Goal: Task Accomplishment & Management: Use online tool/utility

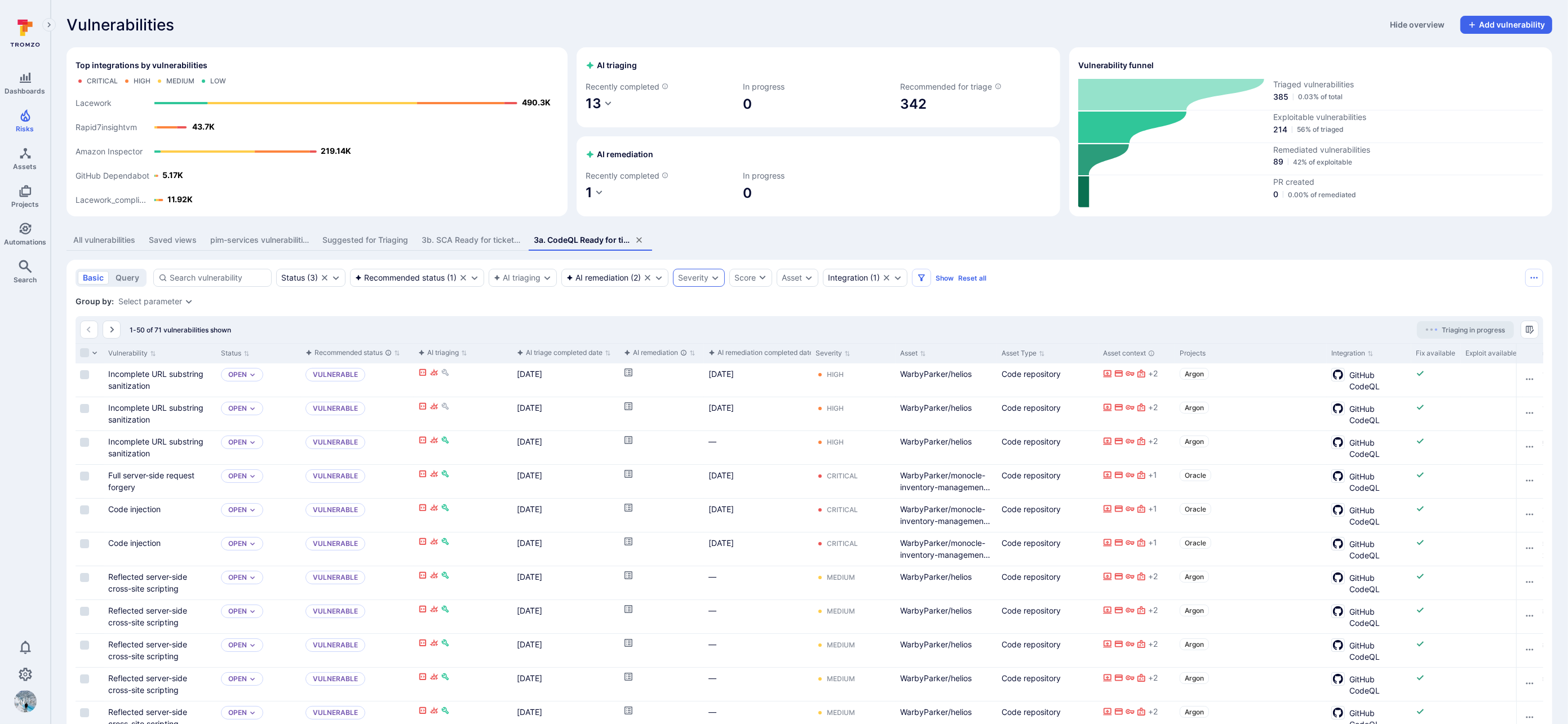
click at [701, 302] on div "Group by: Select parameter" at bounding box center [808, 302] width 1467 height 12
click at [697, 283] on div "Severity" at bounding box center [698, 277] width 52 height 18
click at [701, 359] on li "Critical" at bounding box center [772, 365] width 144 height 12
click at [743, 432] on button "Apply" at bounding box center [727, 440] width 30 height 16
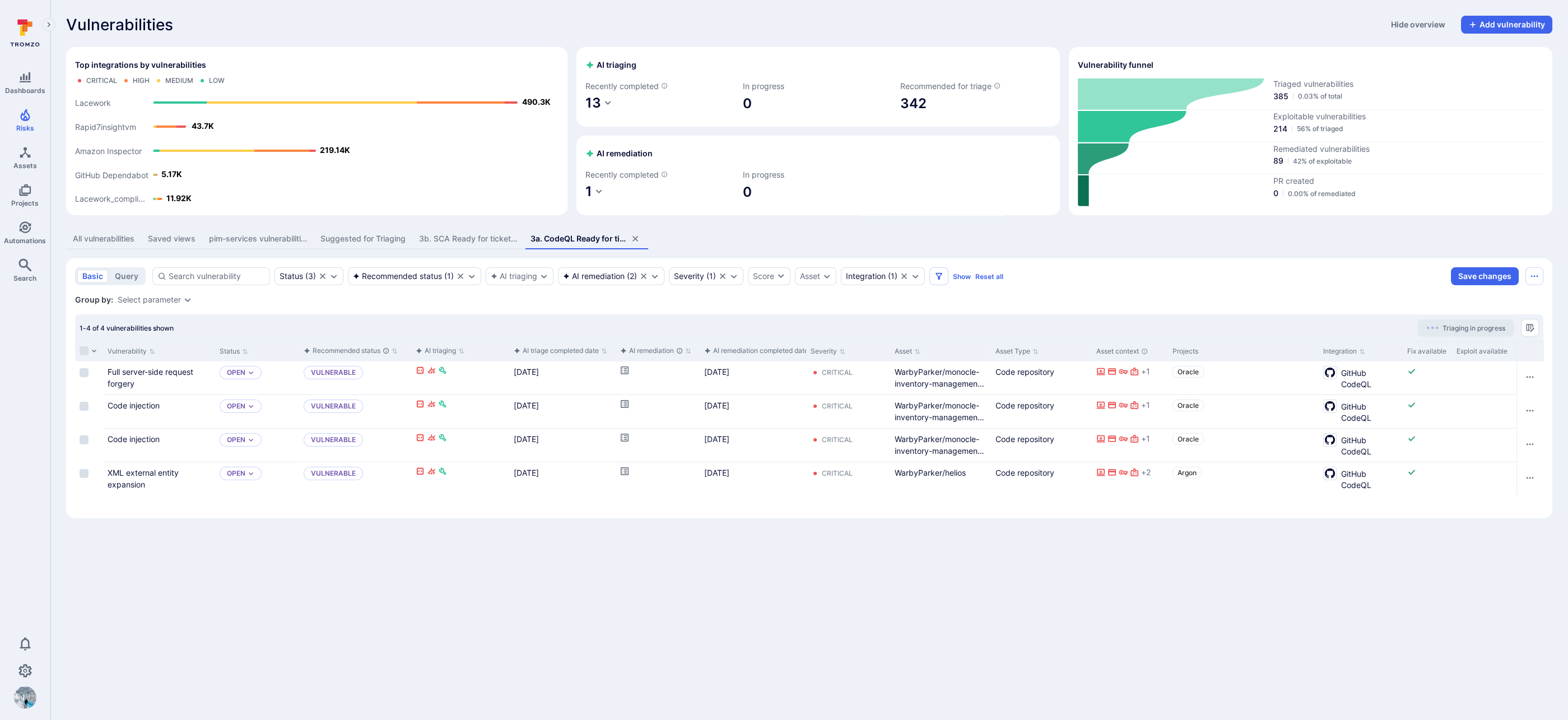
click at [173, 239] on div "Saved views" at bounding box center [171, 239] width 48 height 12
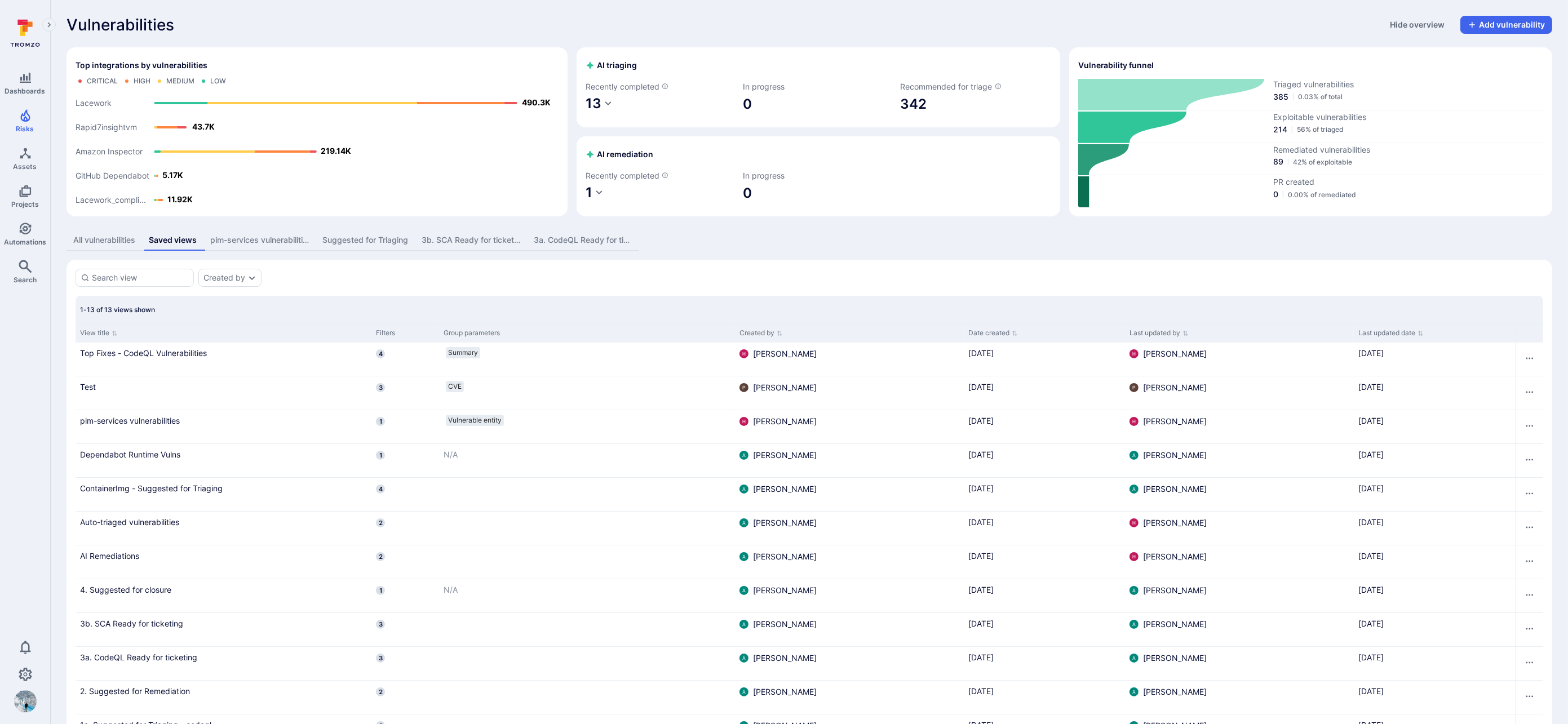
click at [112, 240] on div "All vulnerabilities" at bounding box center [103, 240] width 62 height 12
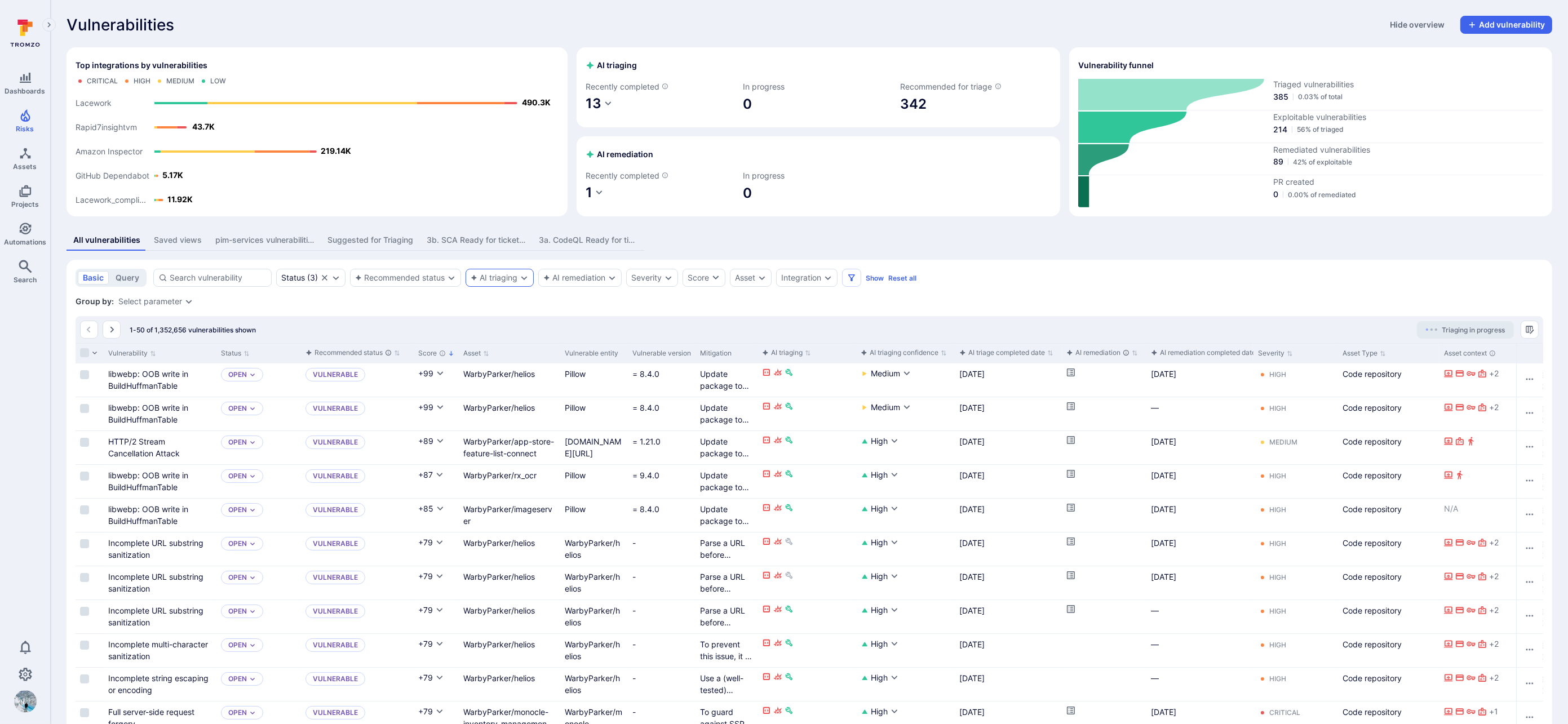
click at [487, 280] on div "AI triaging" at bounding box center [494, 277] width 47 height 9
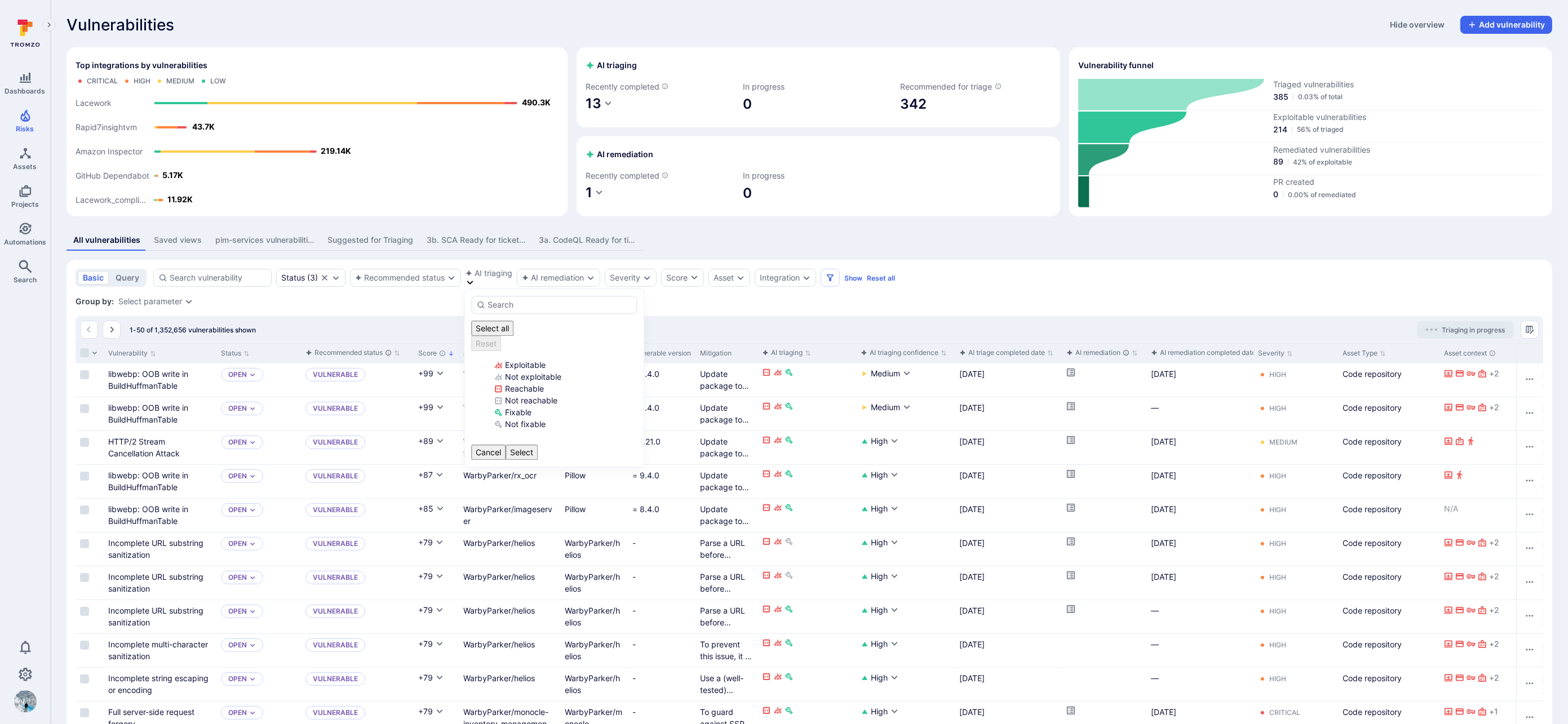
click at [415, 305] on div "Group by: Select parameter" at bounding box center [808, 302] width 1467 height 12
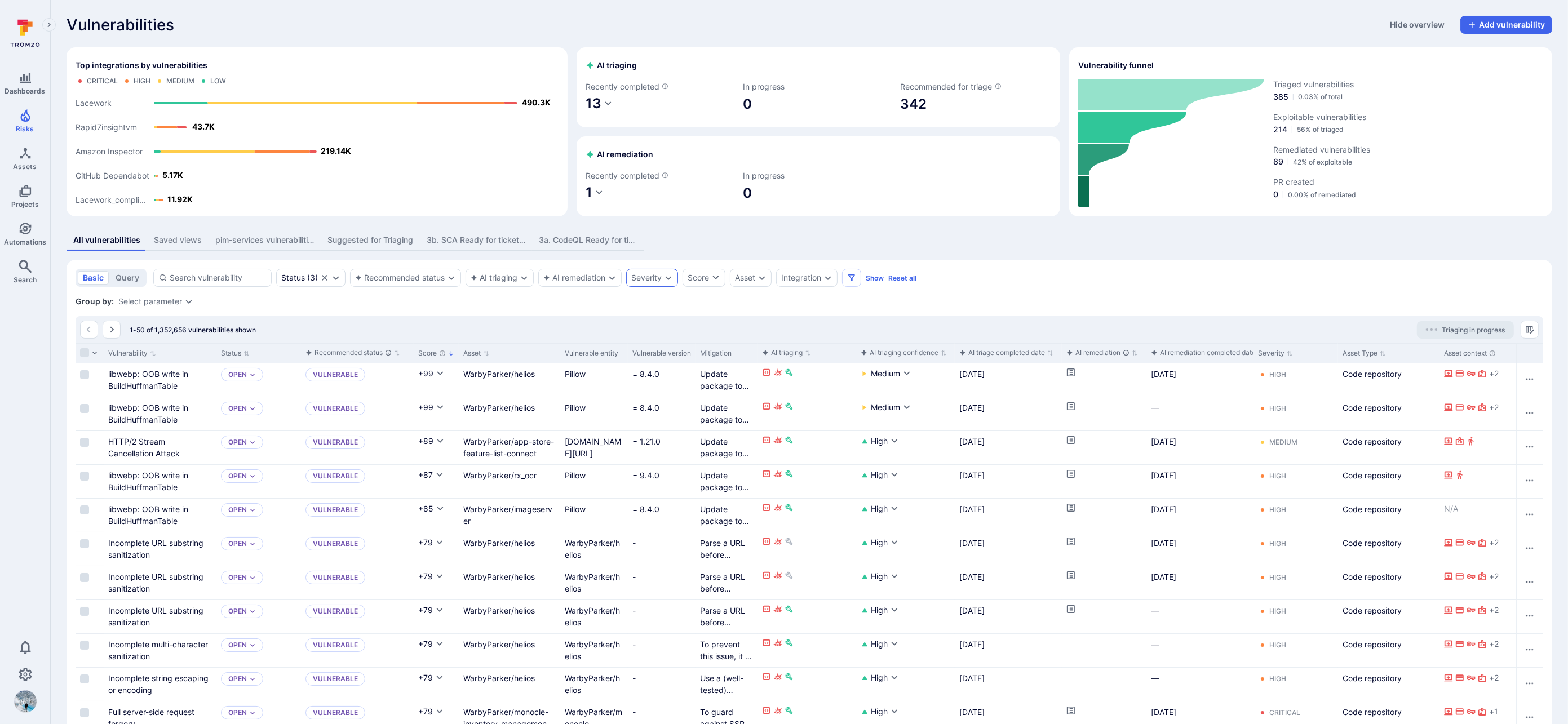
click at [655, 275] on div "Severity" at bounding box center [645, 277] width 30 height 9
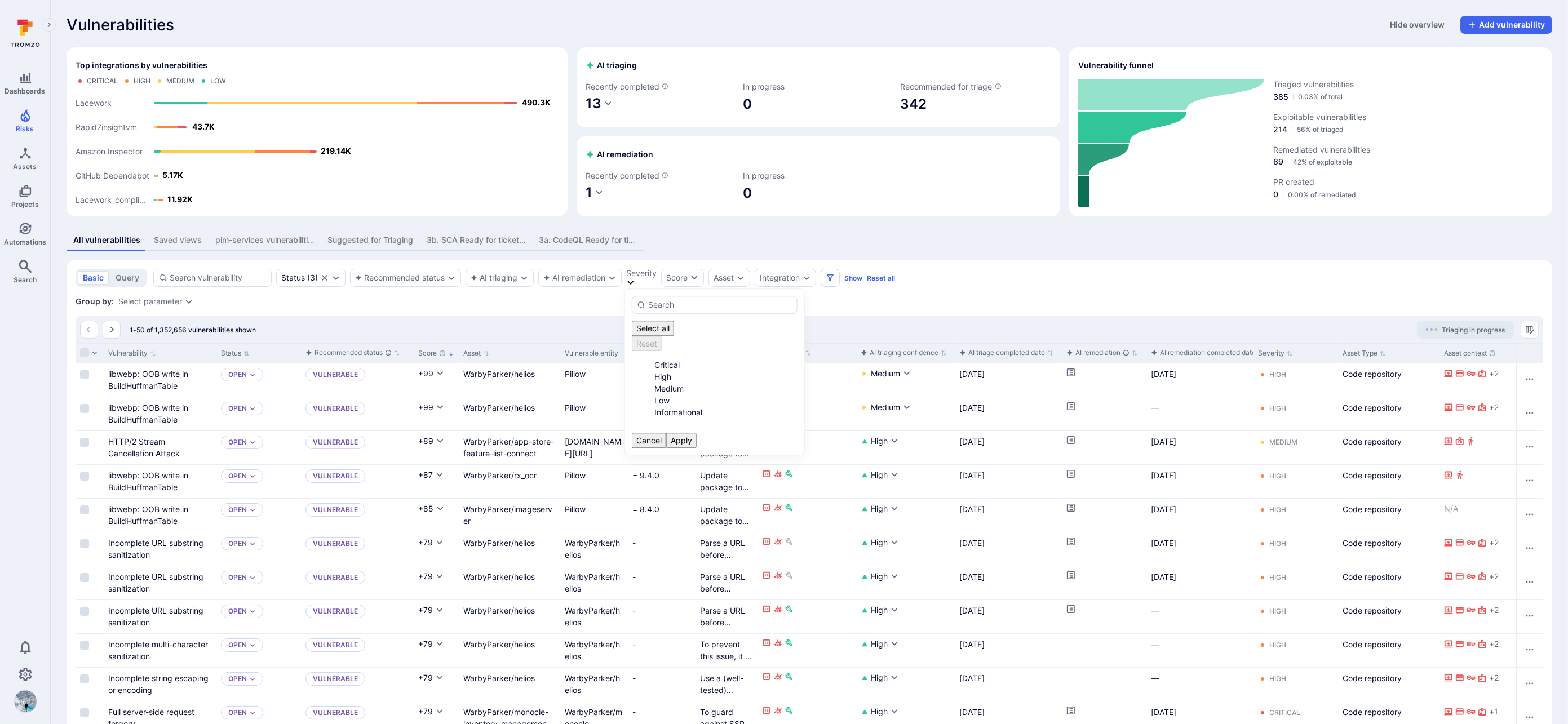
click at [665, 359] on li "Critical" at bounding box center [725, 365] width 144 height 12
click at [799, 279] on div "Integration" at bounding box center [779, 277] width 40 height 9
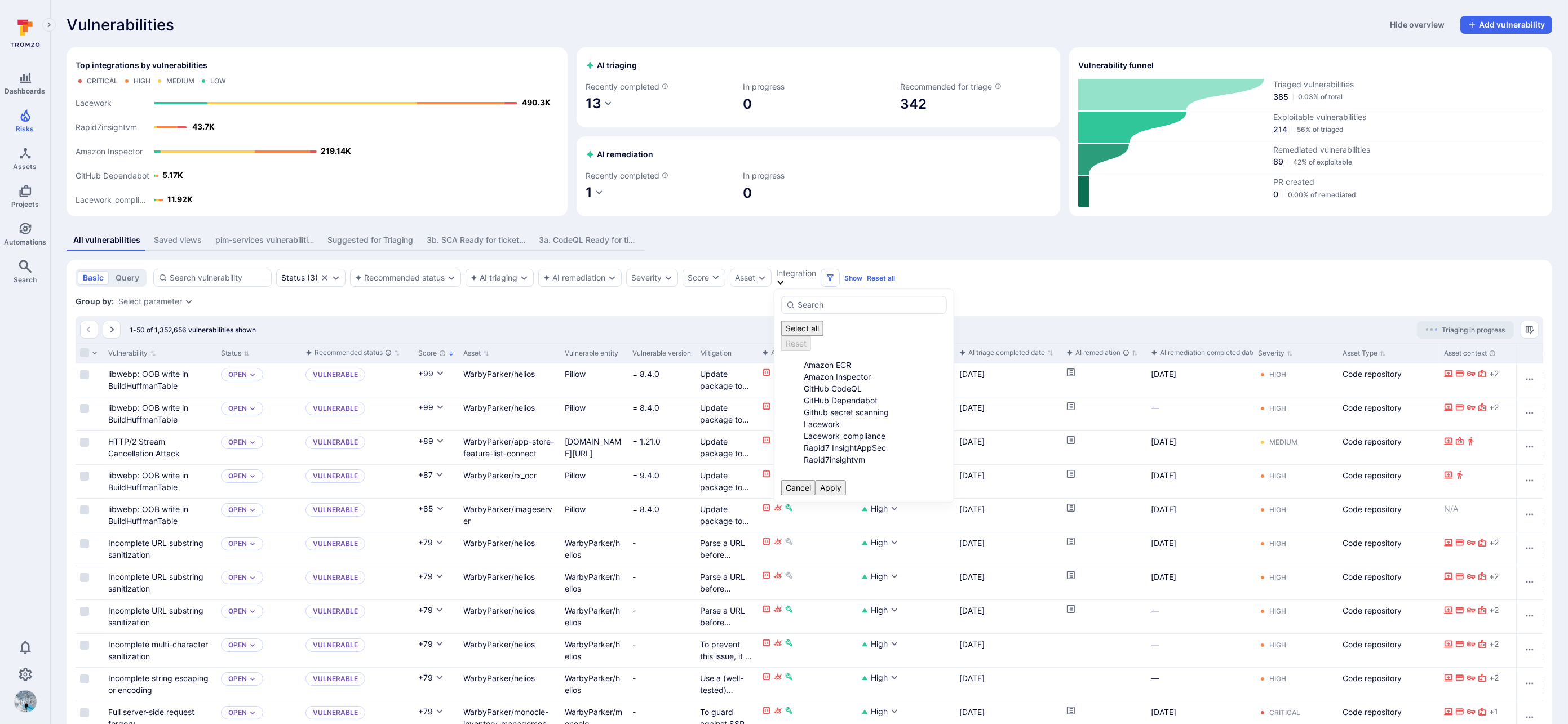
click at [824, 382] on li "GitHub CodeQL" at bounding box center [875, 388] width 144 height 12
click at [905, 503] on div "Select all Reset Amazon ECR Amazon Inspector GitHub CodeQL GitHub Dependabot Gi…" at bounding box center [863, 394] width 181 height 214
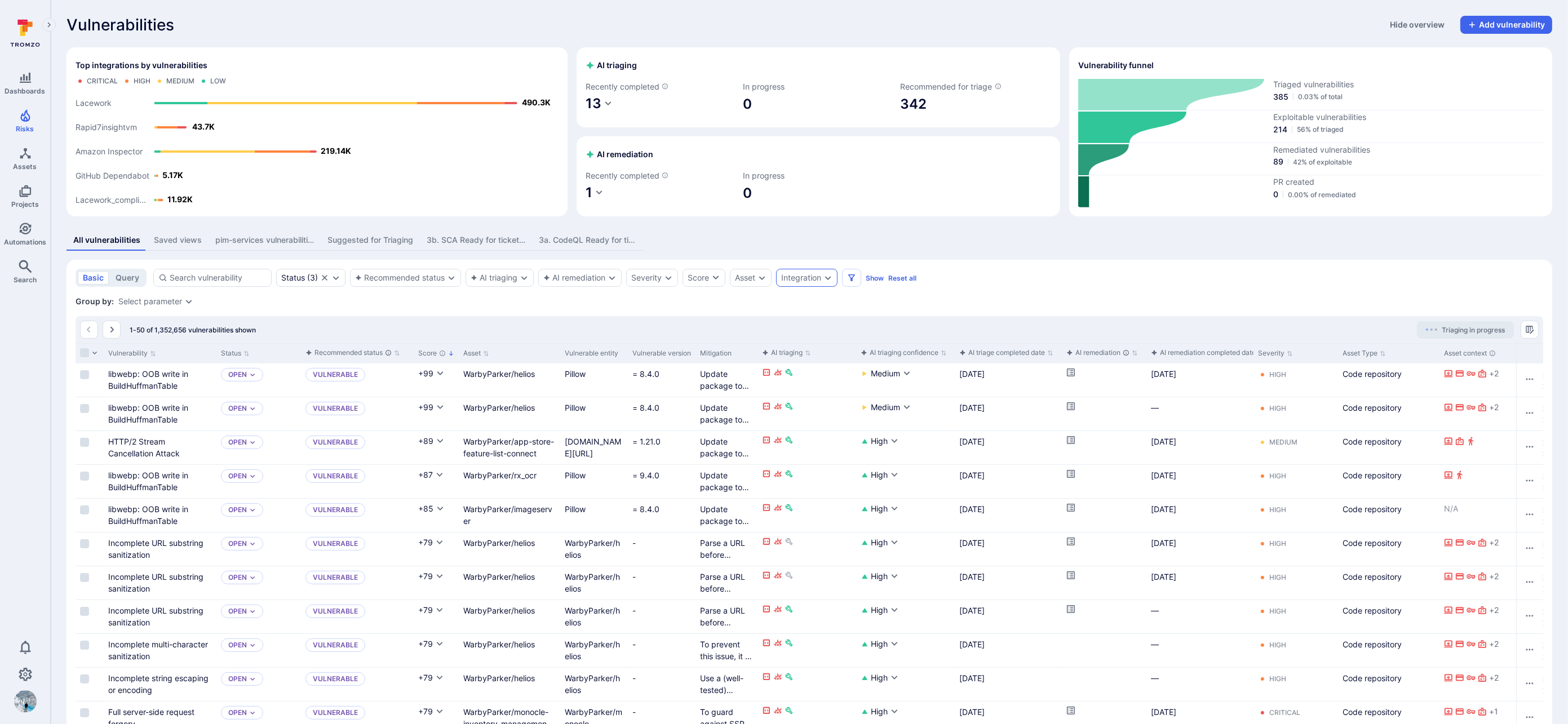
click at [809, 275] on div "Integration" at bounding box center [801, 277] width 40 height 9
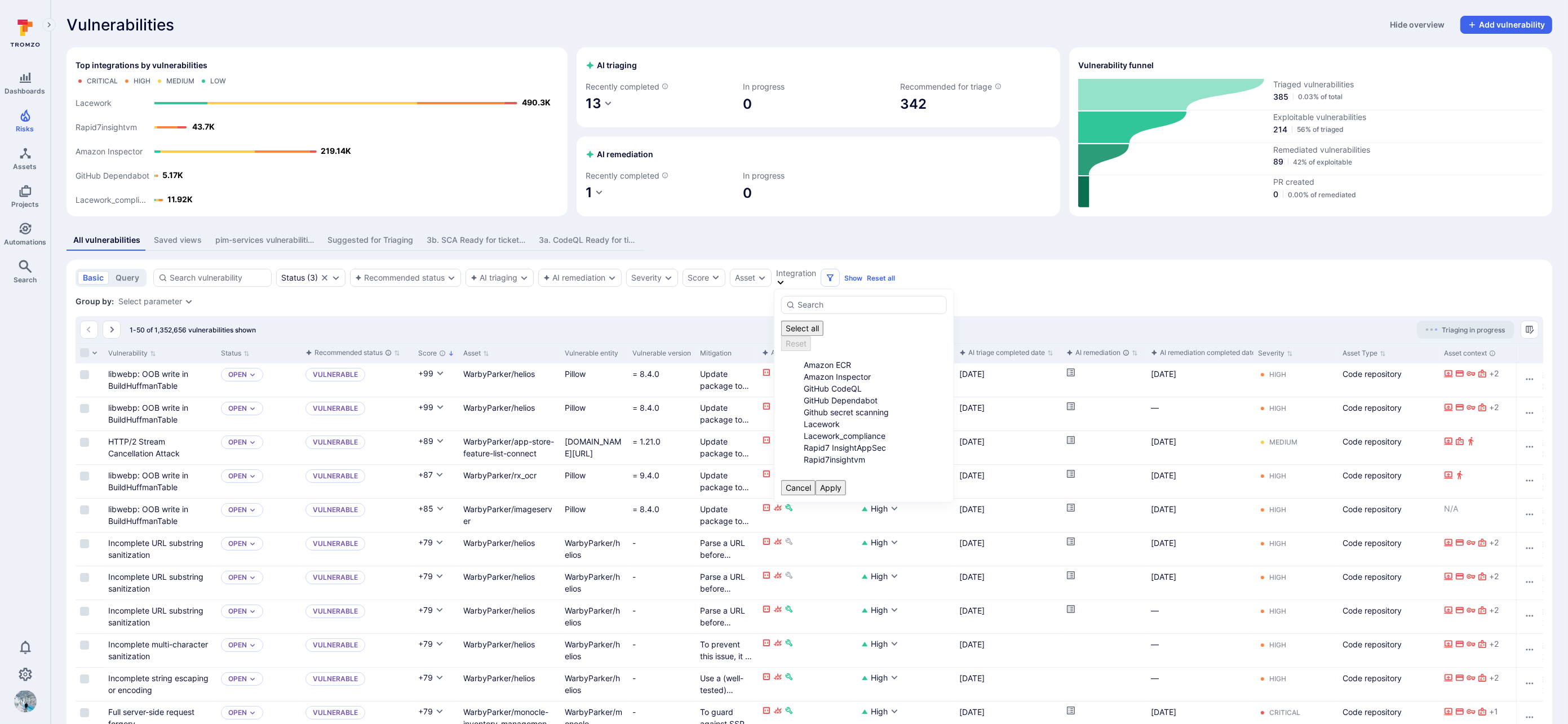
click at [846, 382] on li "GitHub CodeQL" at bounding box center [875, 388] width 144 height 12
click at [846, 492] on button "Apply" at bounding box center [830, 488] width 30 height 16
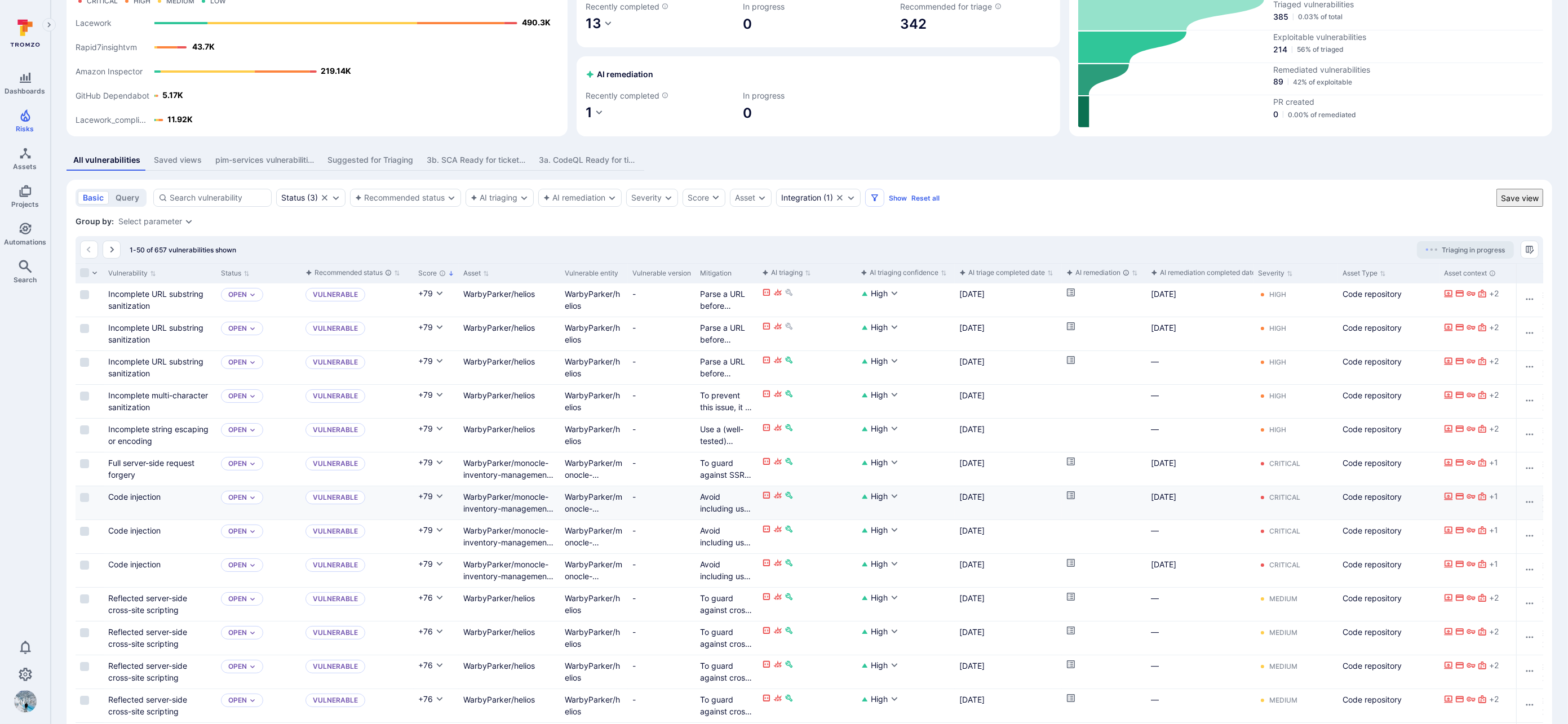
scroll to position [72, 0]
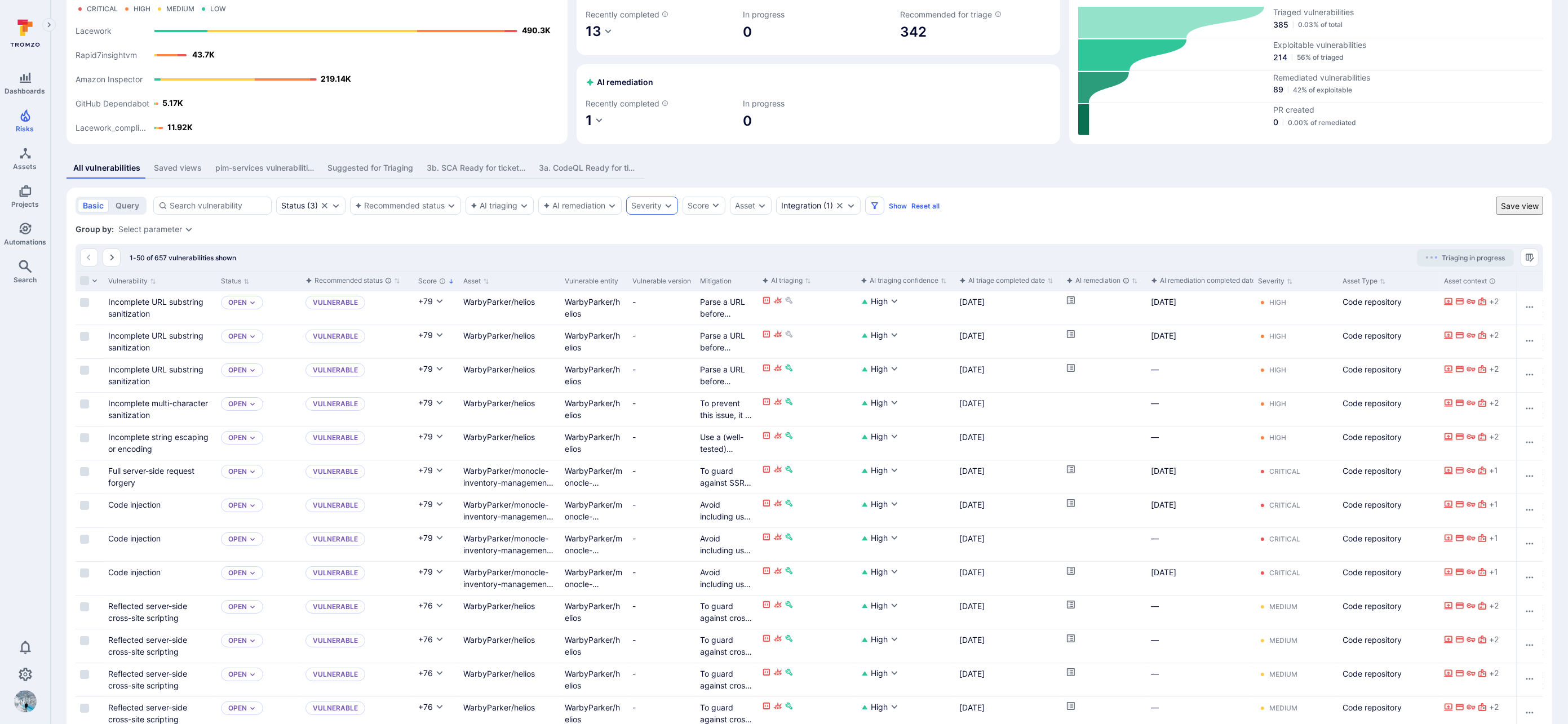
click at [646, 206] on div "Severity" at bounding box center [645, 205] width 30 height 9
click at [658, 287] on li "Critical" at bounding box center [725, 293] width 144 height 12
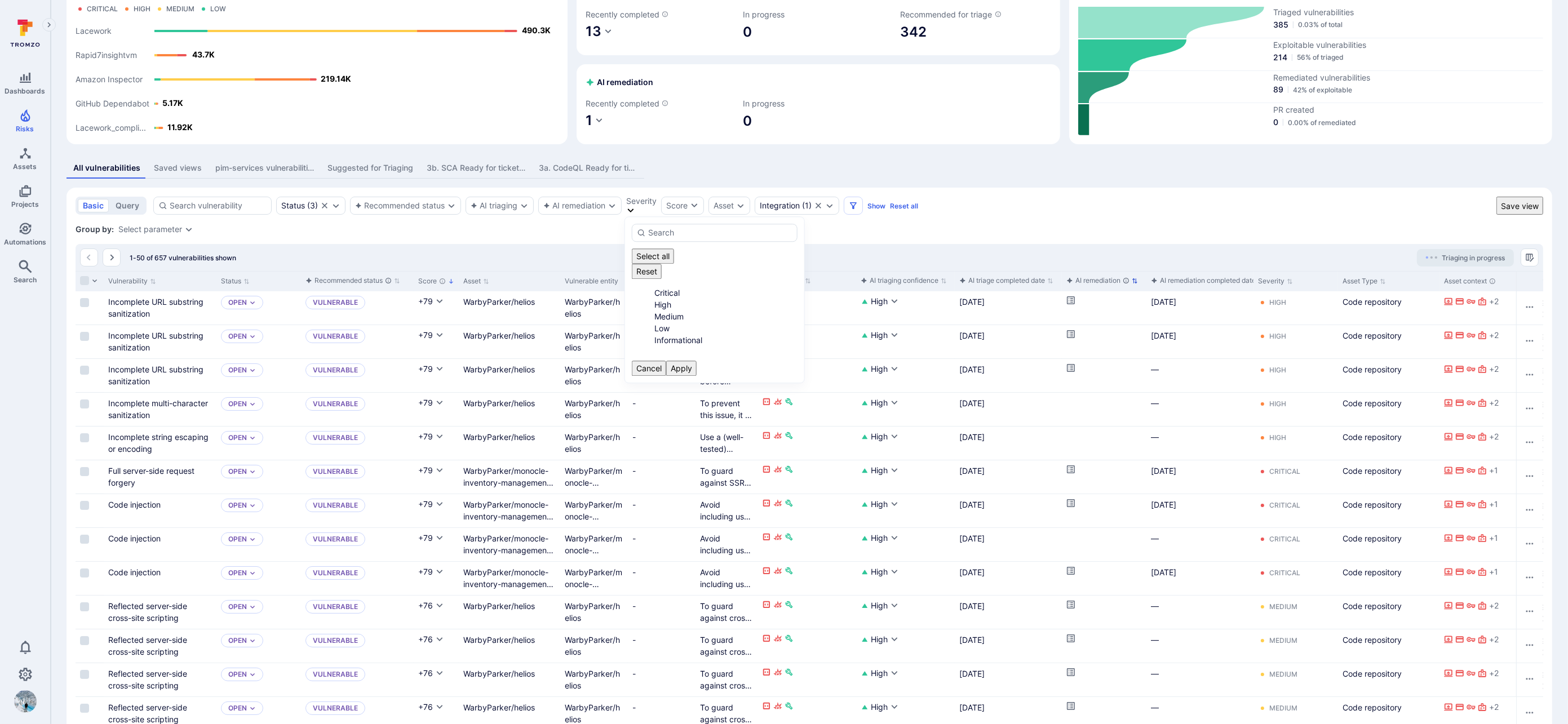
click at [696, 360] on button "Apply" at bounding box center [681, 368] width 30 height 16
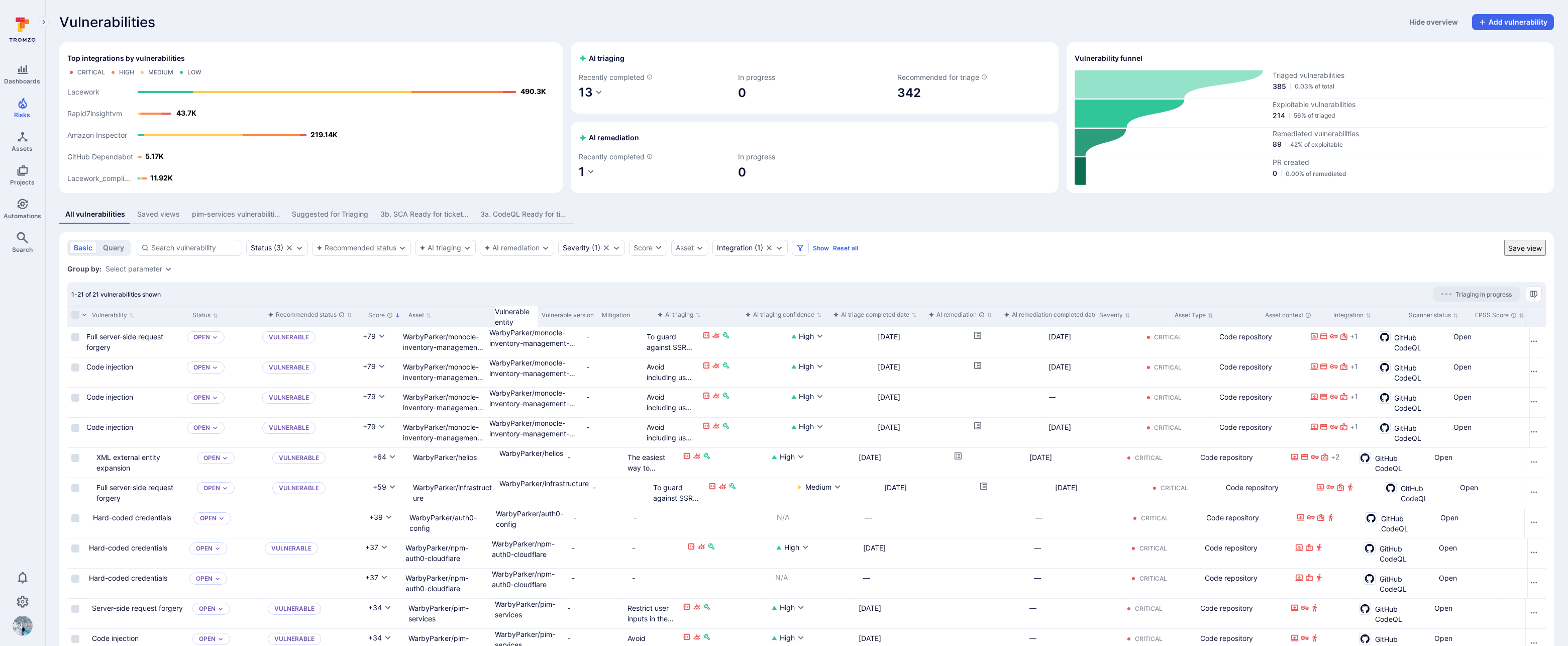
drag, startPoint x: 558, startPoint y: 316, endPoint x: 659, endPoint y: 319, distance: 101.0
click at [853, 319] on div at bounding box center [1545, 316] width 2 height 21
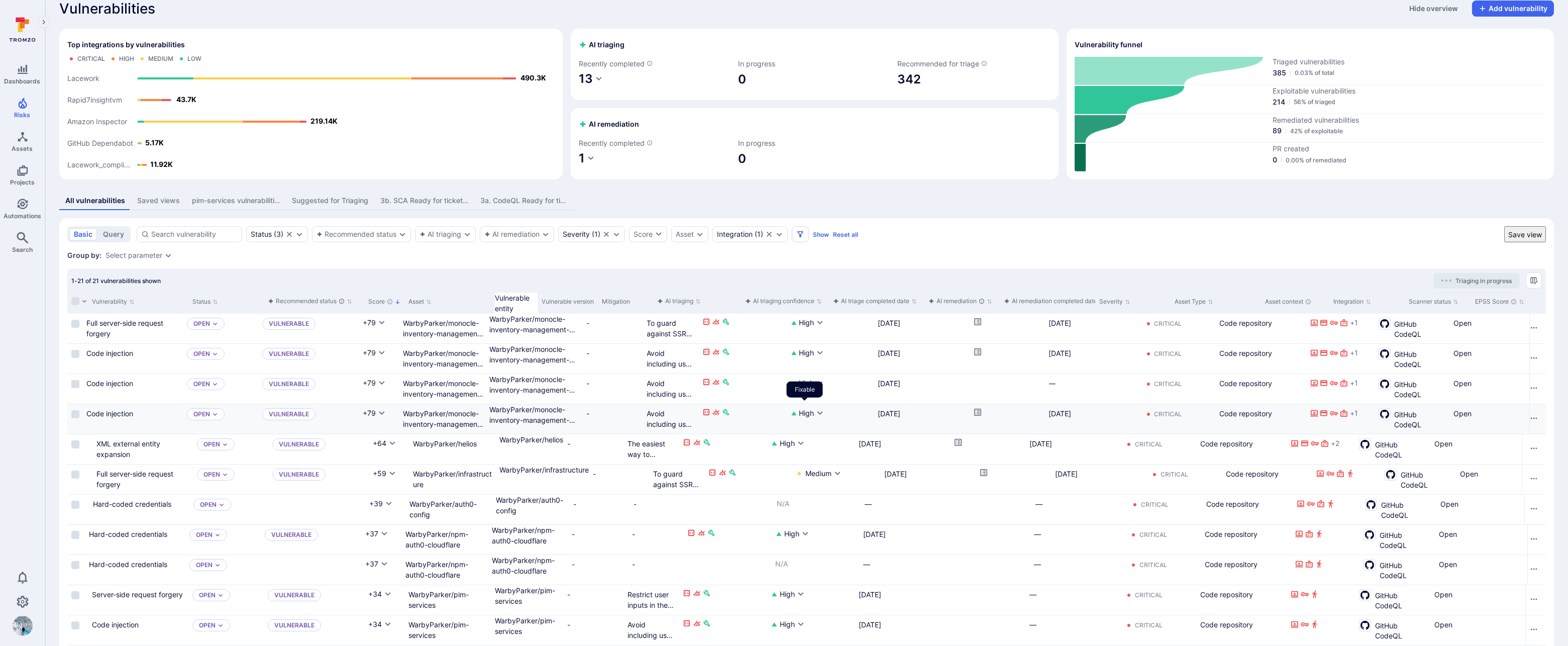
scroll to position [167, 0]
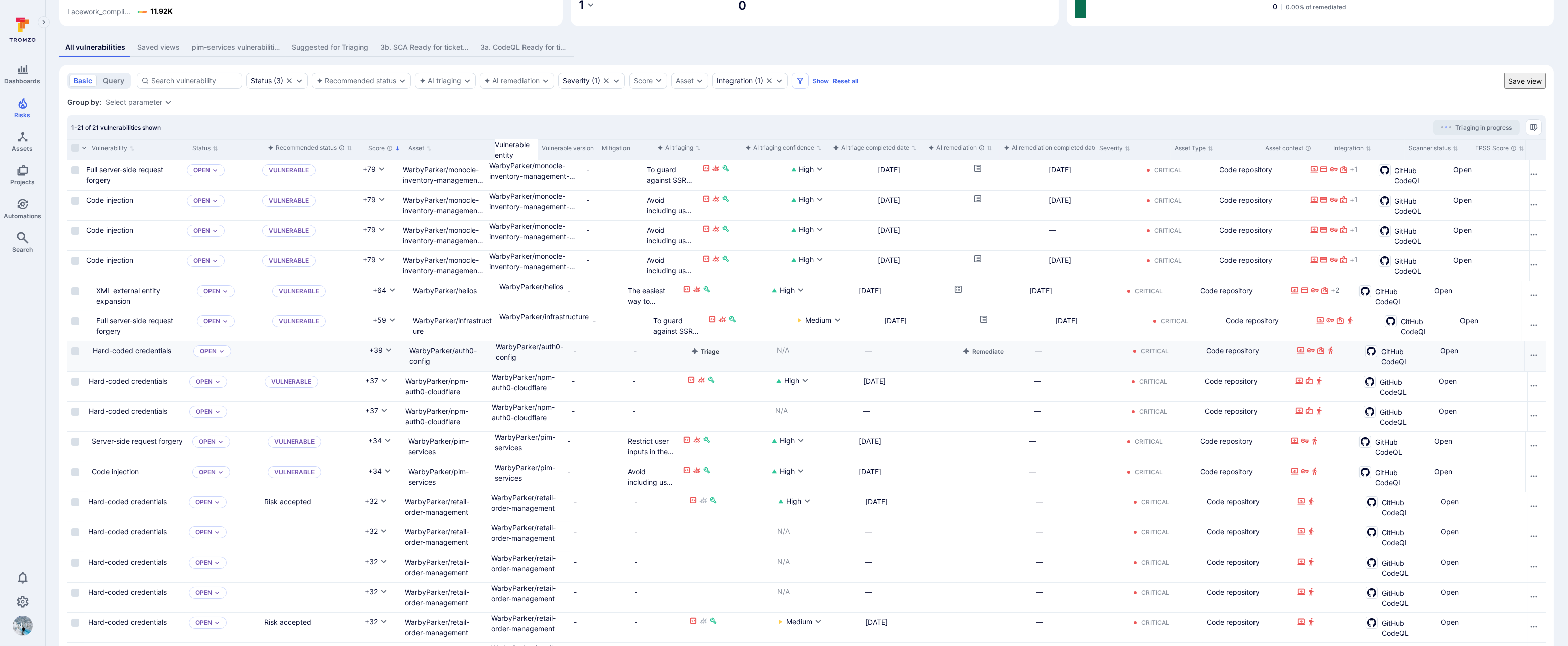
click at [722, 347] on button "Triage" at bounding box center [705, 351] width 33 height 12
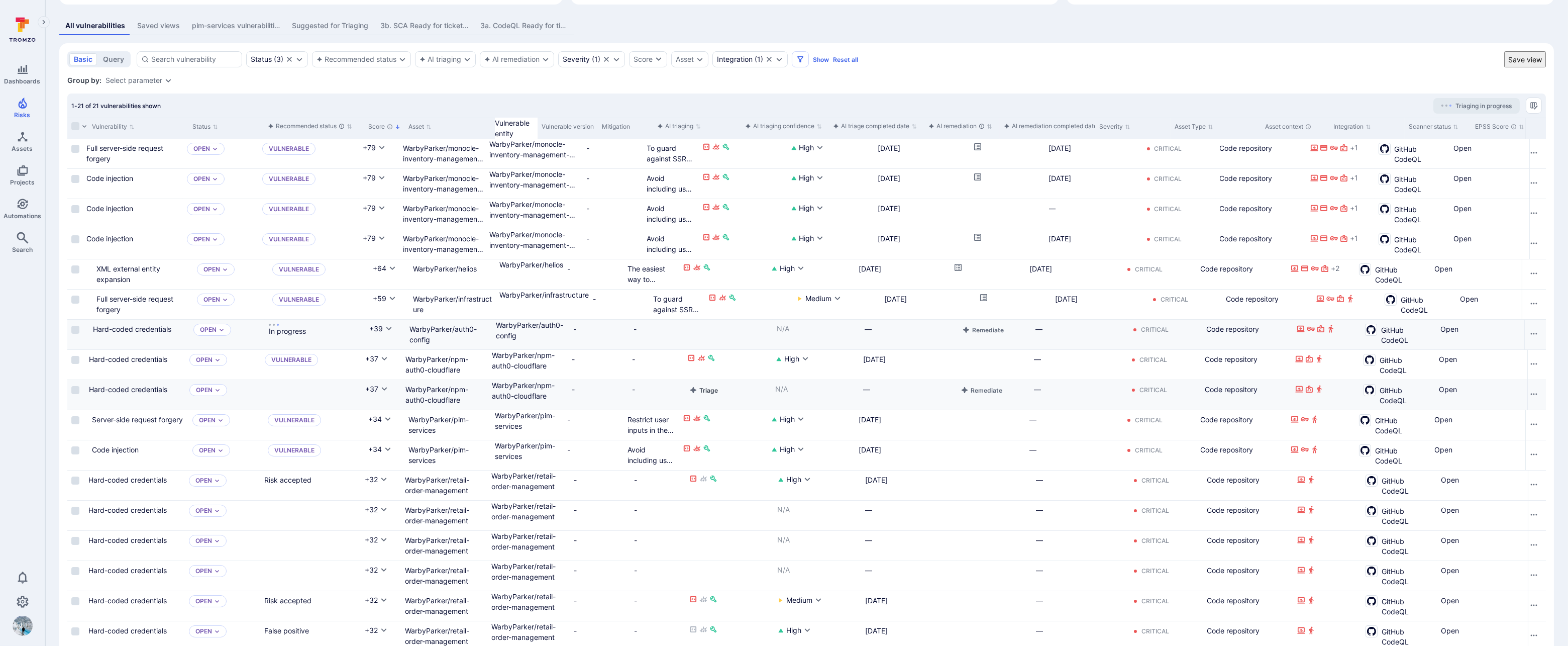
click at [720, 386] on button "Triage" at bounding box center [704, 390] width 33 height 12
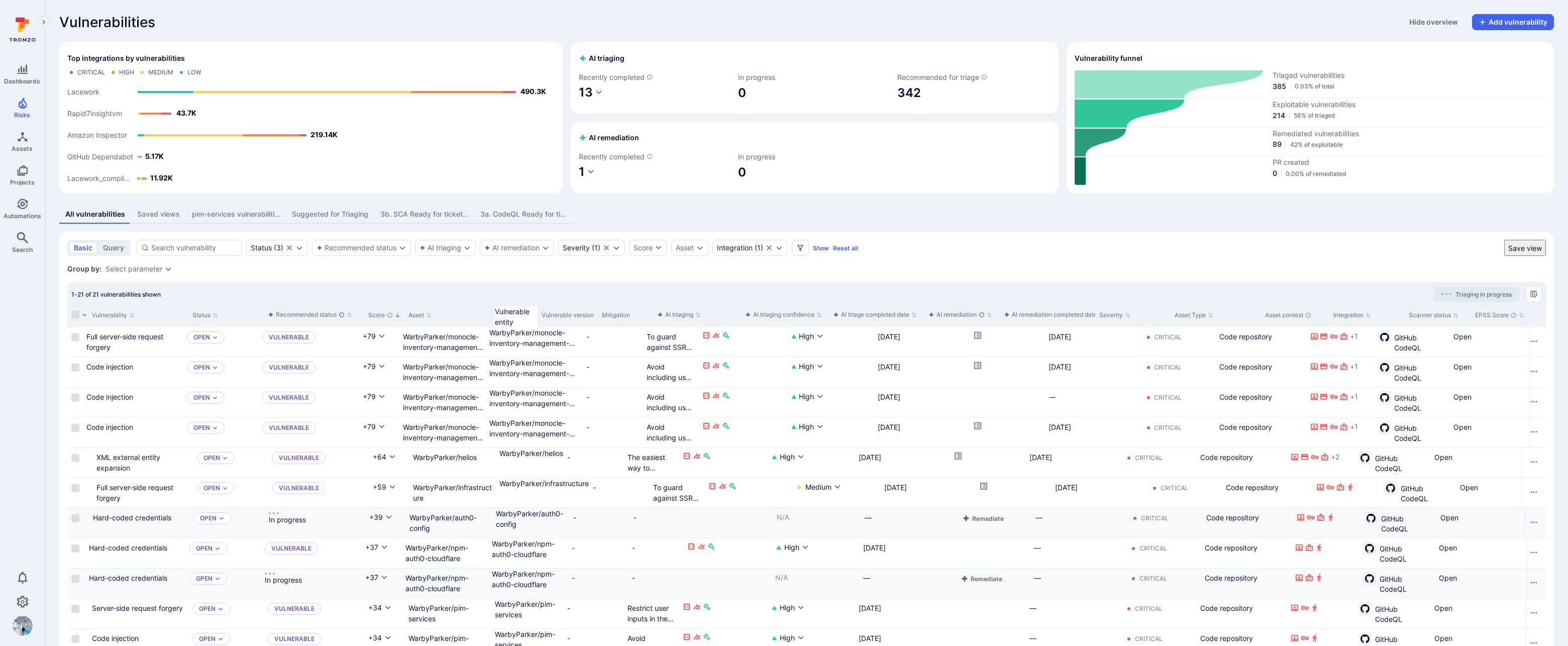
scroll to position [339, 0]
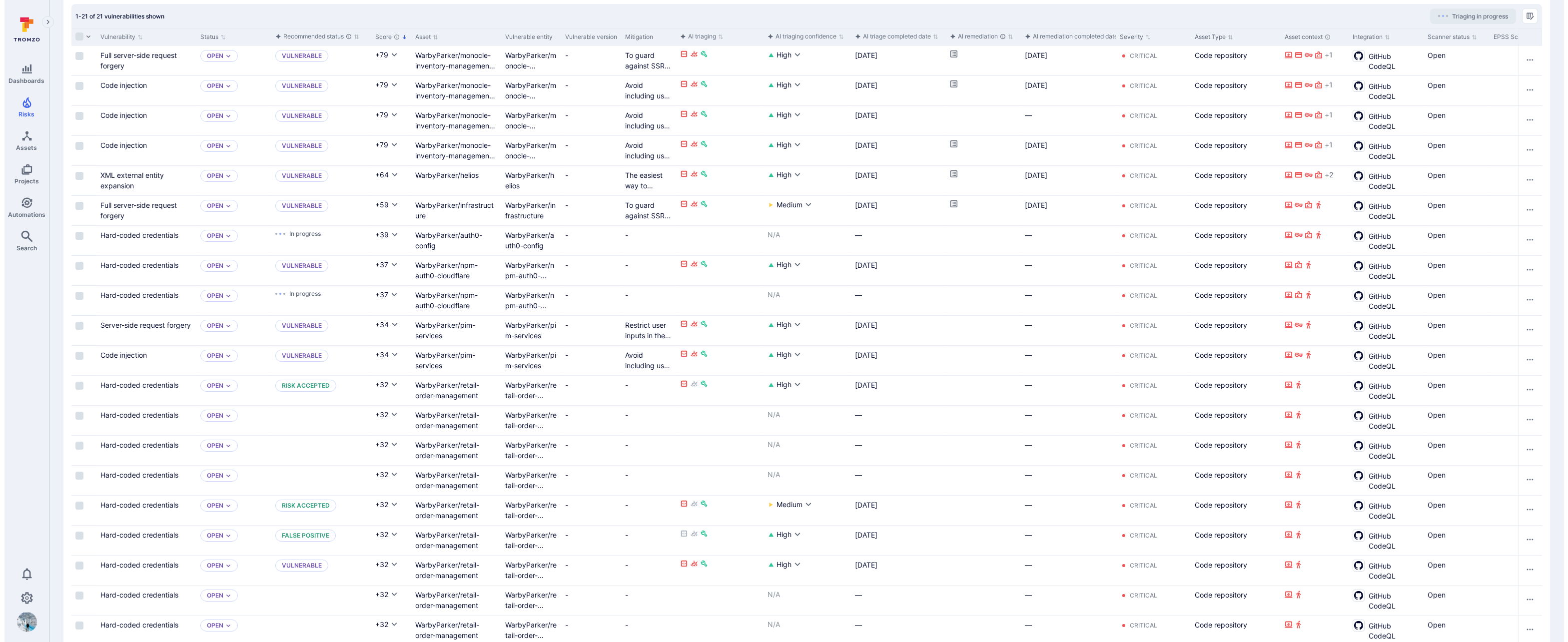
scroll to position [337, 0]
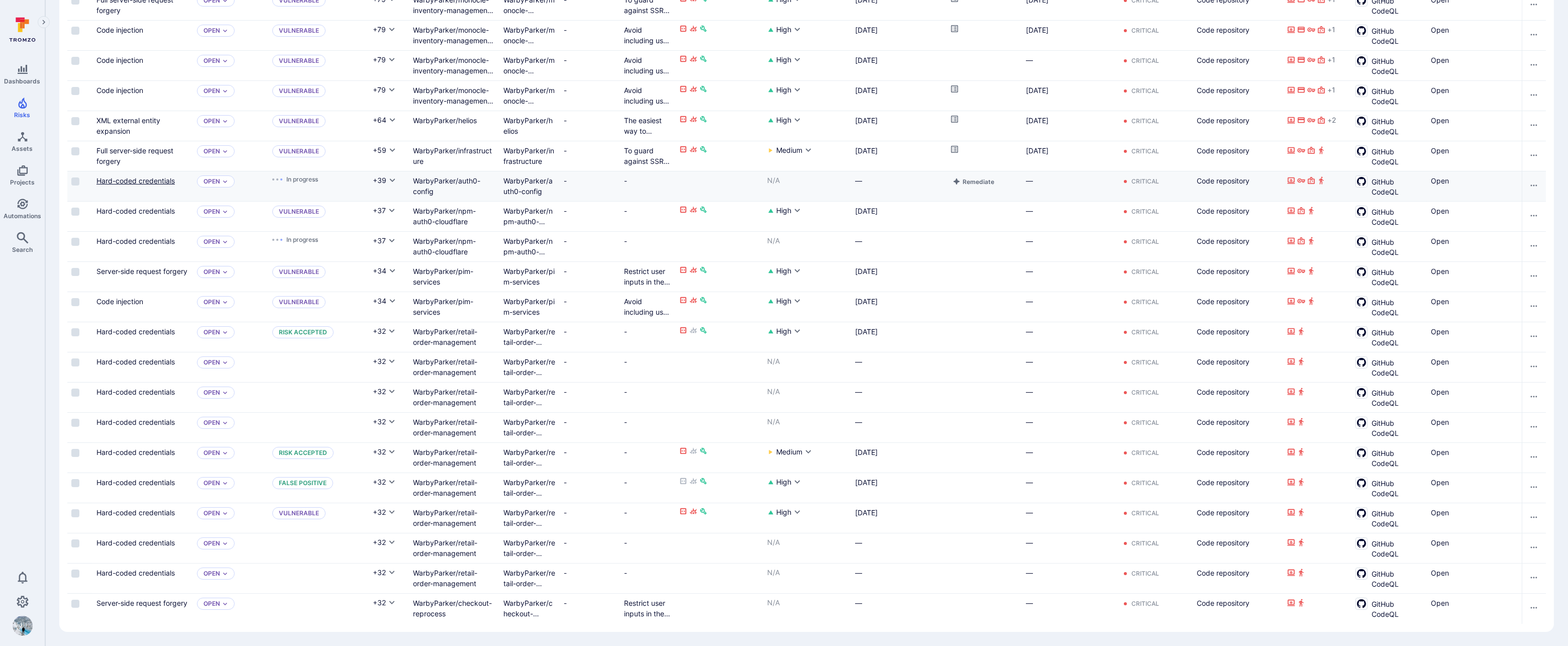
click at [158, 177] on link "Hard-coded credentials" at bounding box center [136, 181] width 78 height 9
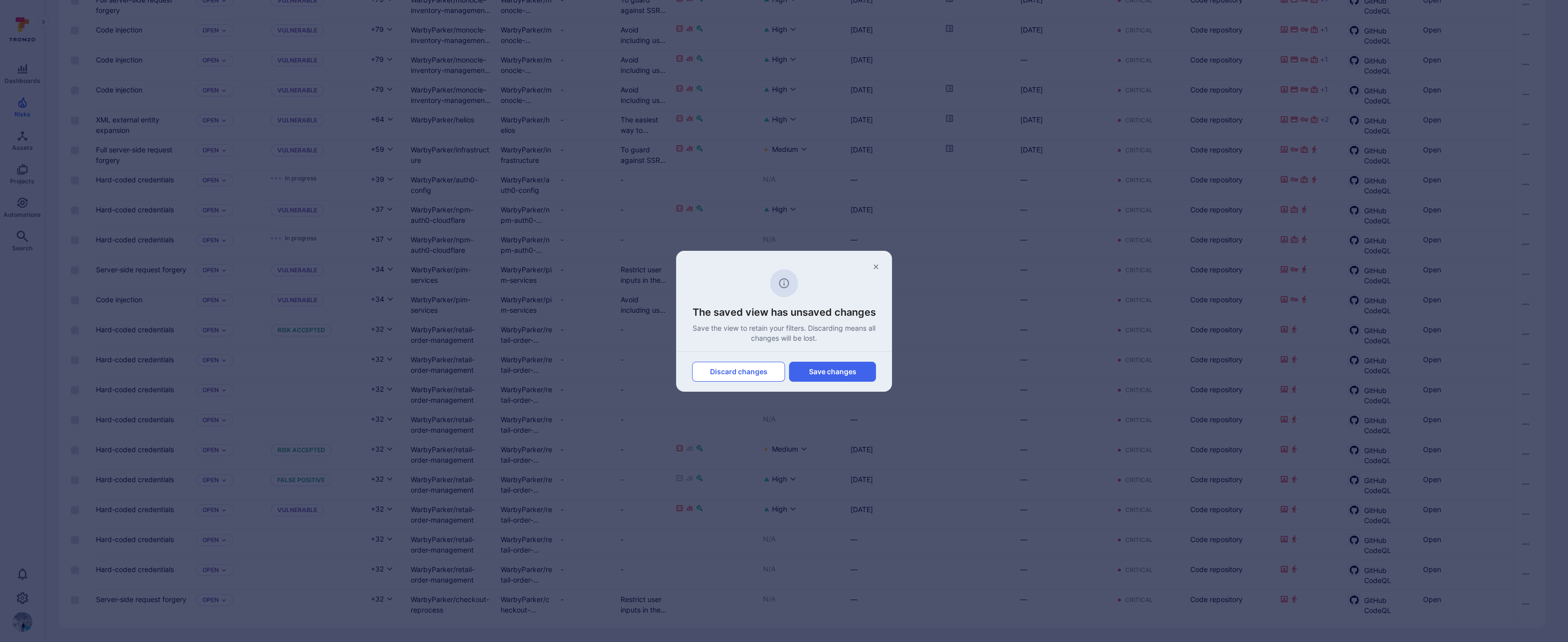
click at [750, 370] on button "Discard changes" at bounding box center [738, 371] width 93 height 20
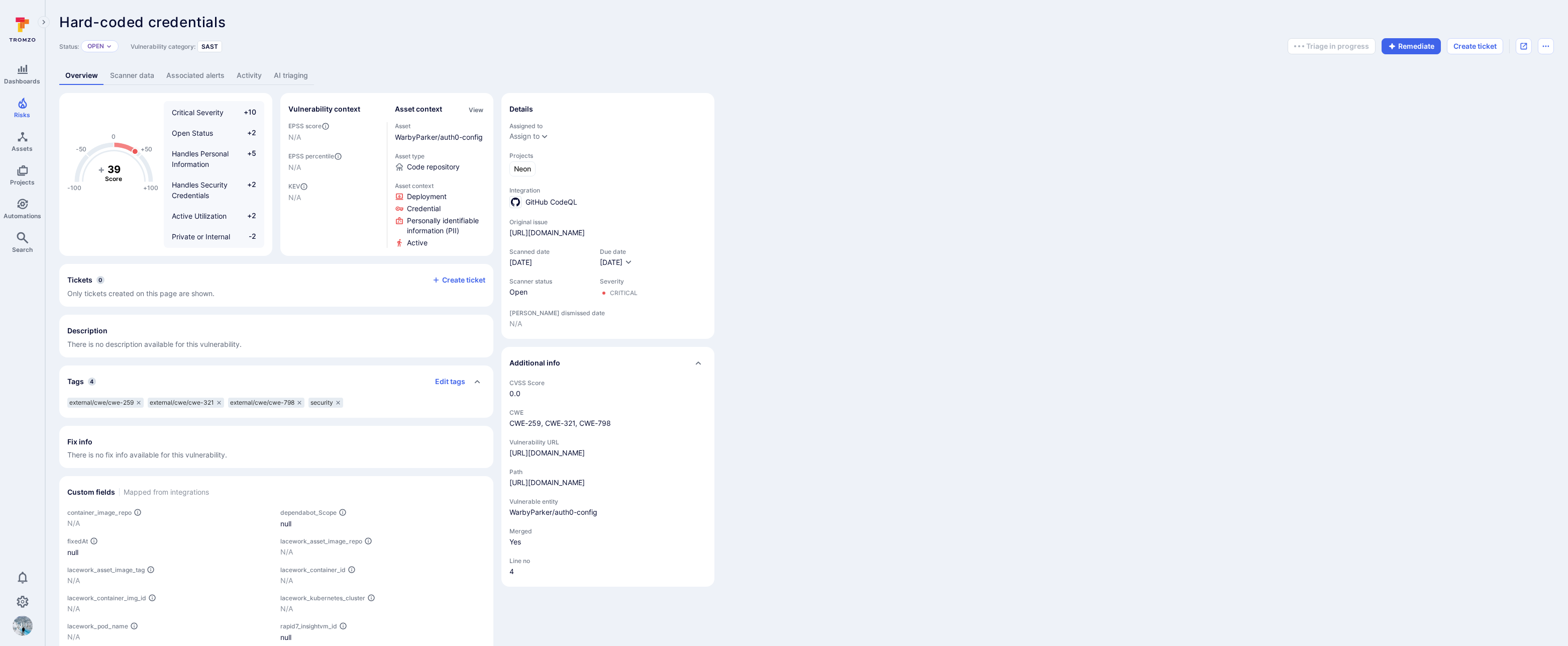
click at [293, 79] on link "AI triaging" at bounding box center [291, 75] width 46 height 18
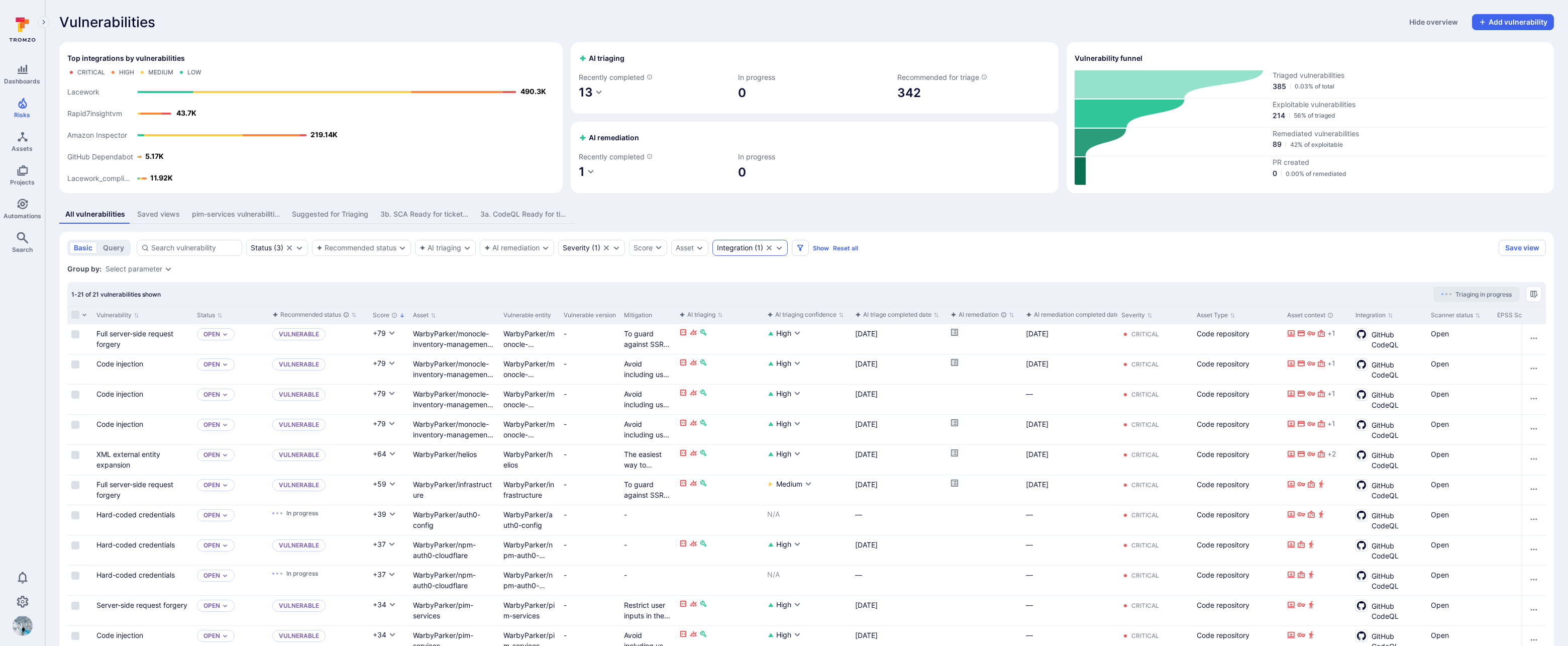
click at [732, 248] on div "Integration" at bounding box center [735, 247] width 36 height 8
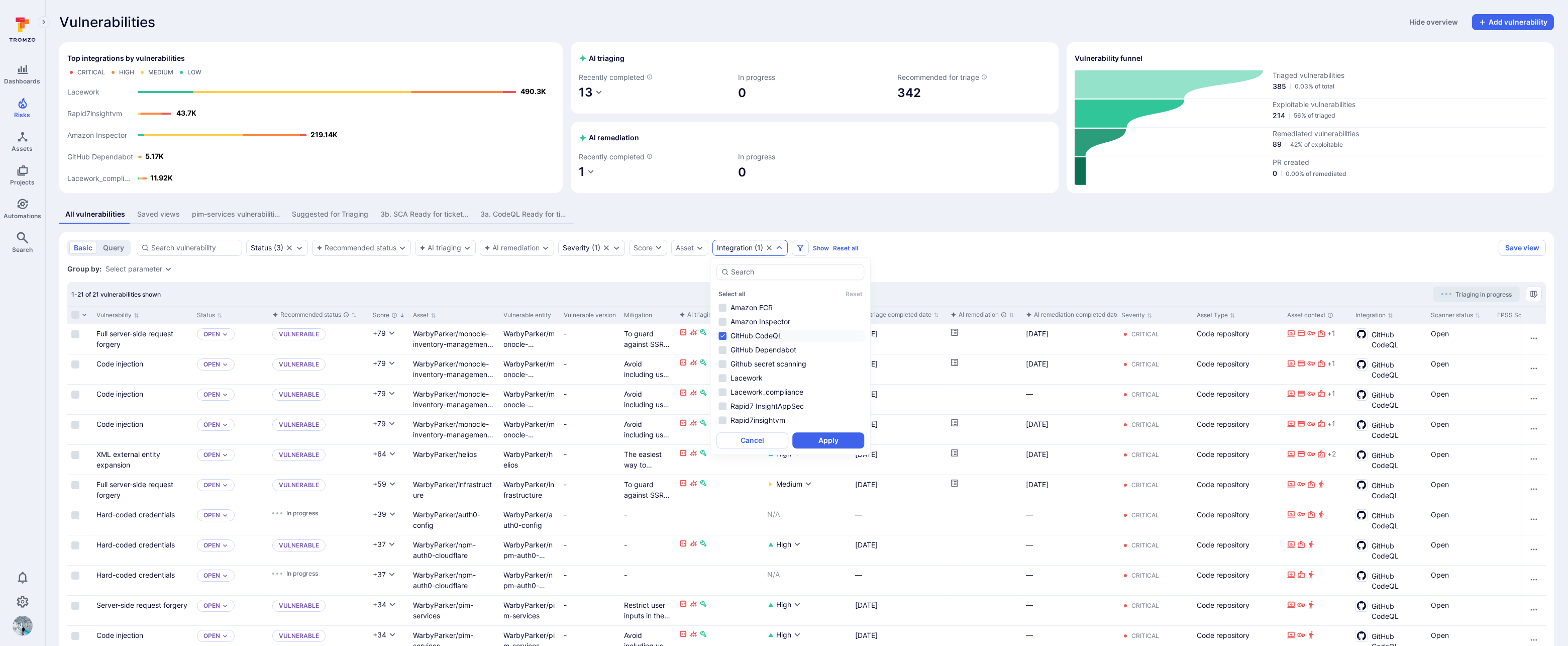
click at [574, 261] on section "basic query Status ( 3 ) Recommended status AI triaging AI remediation Severity…" at bounding box center [806, 598] width 1495 height 734
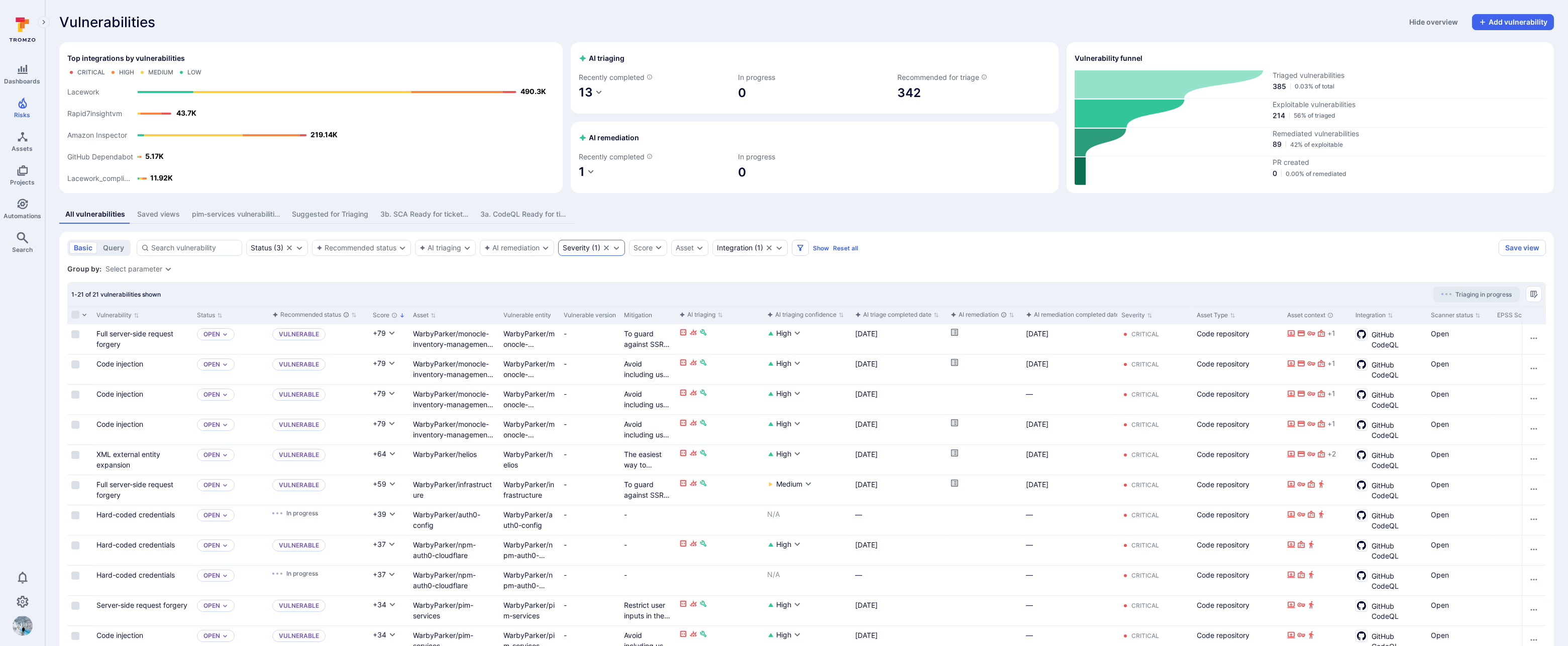
click at [582, 246] on div "Severity" at bounding box center [575, 247] width 27 height 8
click at [487, 275] on section "basic query Status ( 3 ) Recommended status AI triaging AI remediation Severity…" at bounding box center [806, 598] width 1495 height 734
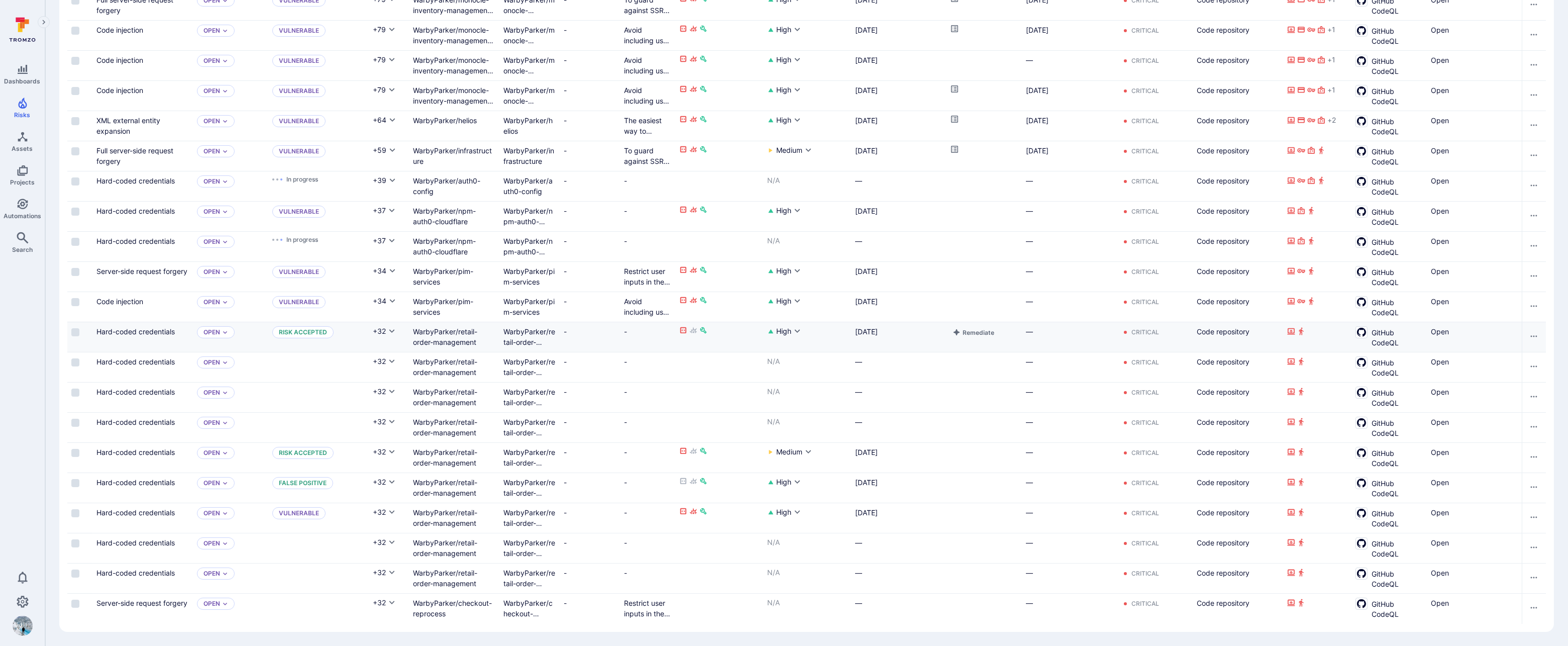
click at [72, 359] on input "Select row" at bounding box center [75, 362] width 8 height 8
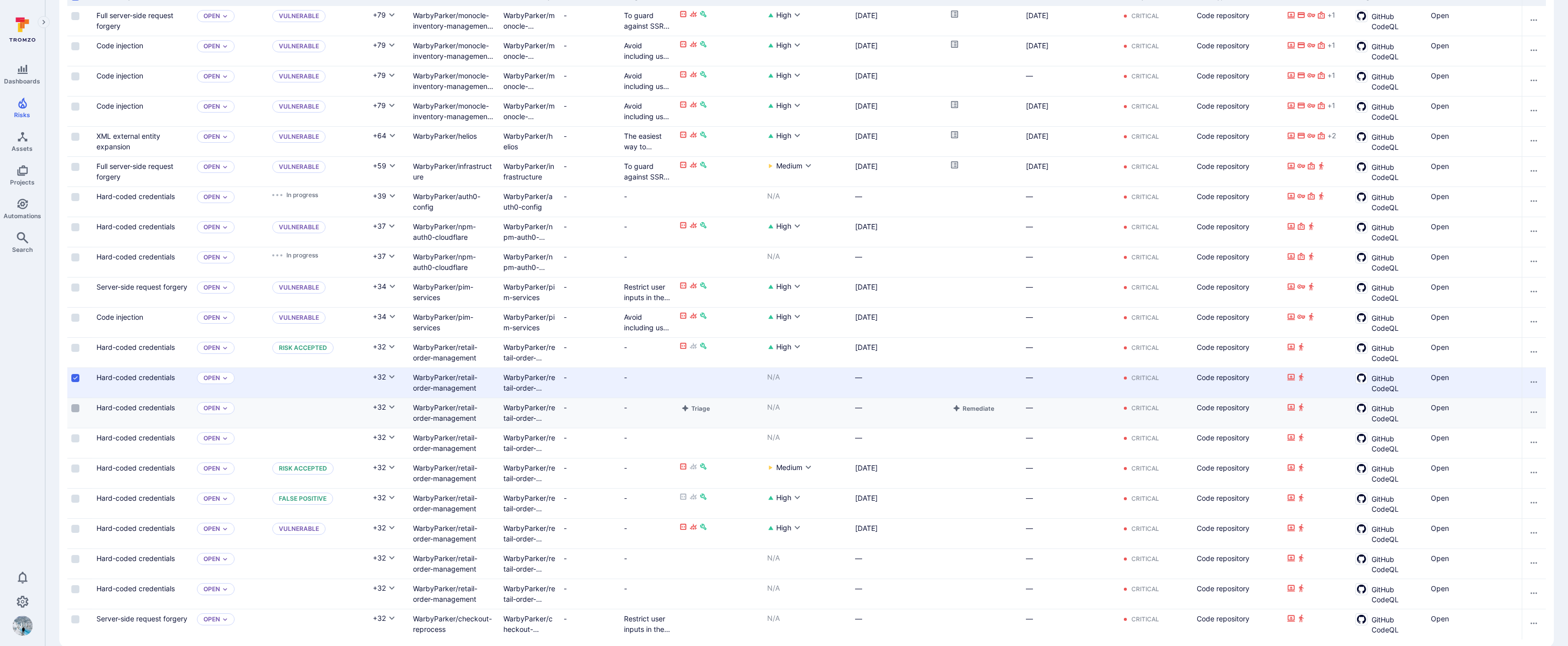
click at [76, 405] on input "Select row" at bounding box center [75, 407] width 8 height 8
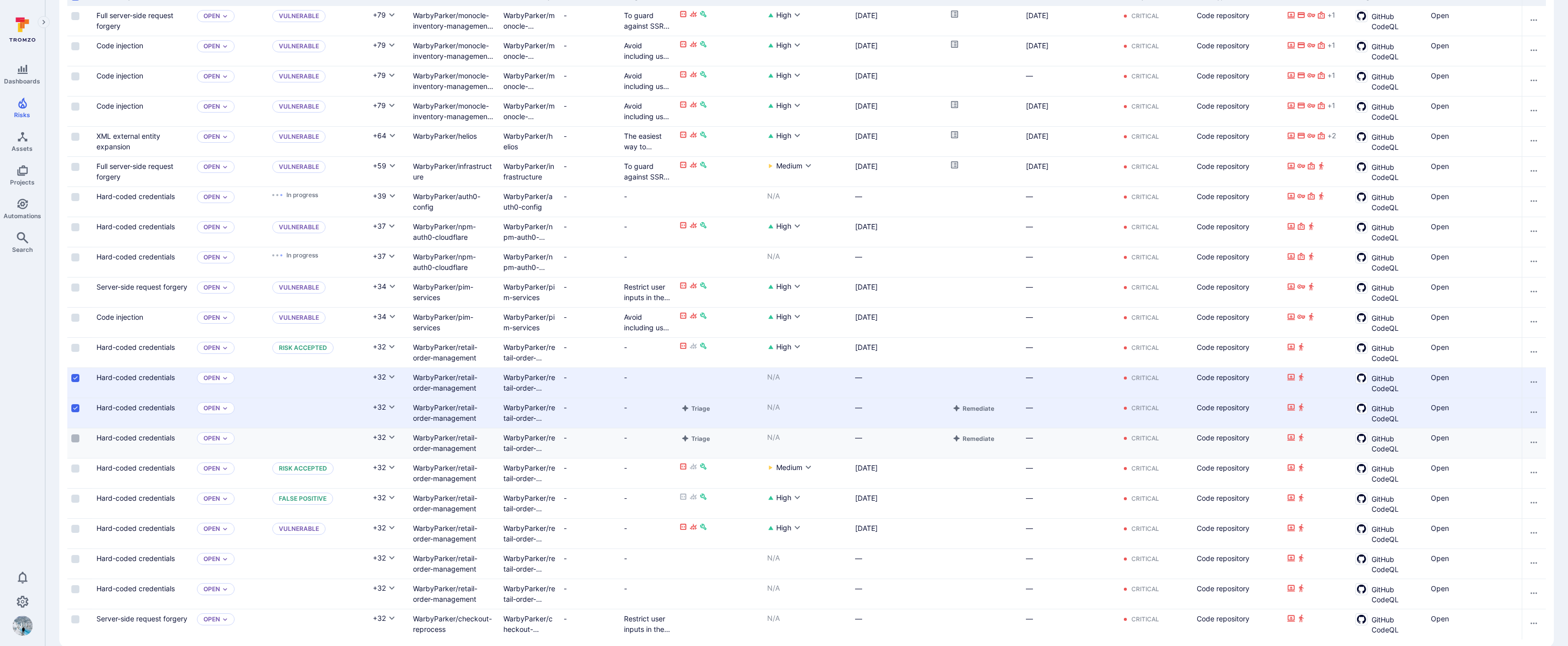
click at [77, 434] on input "Select row" at bounding box center [75, 438] width 8 height 8
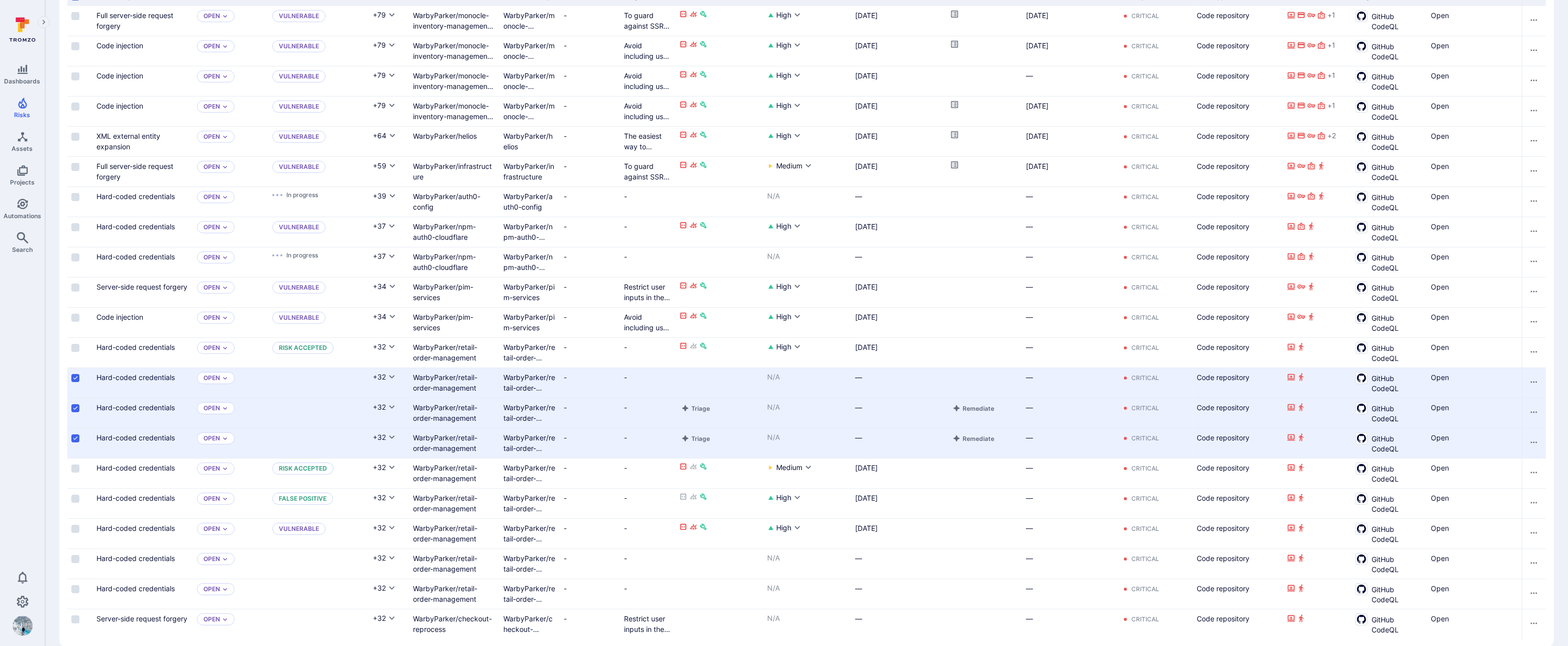
scroll to position [360, 0]
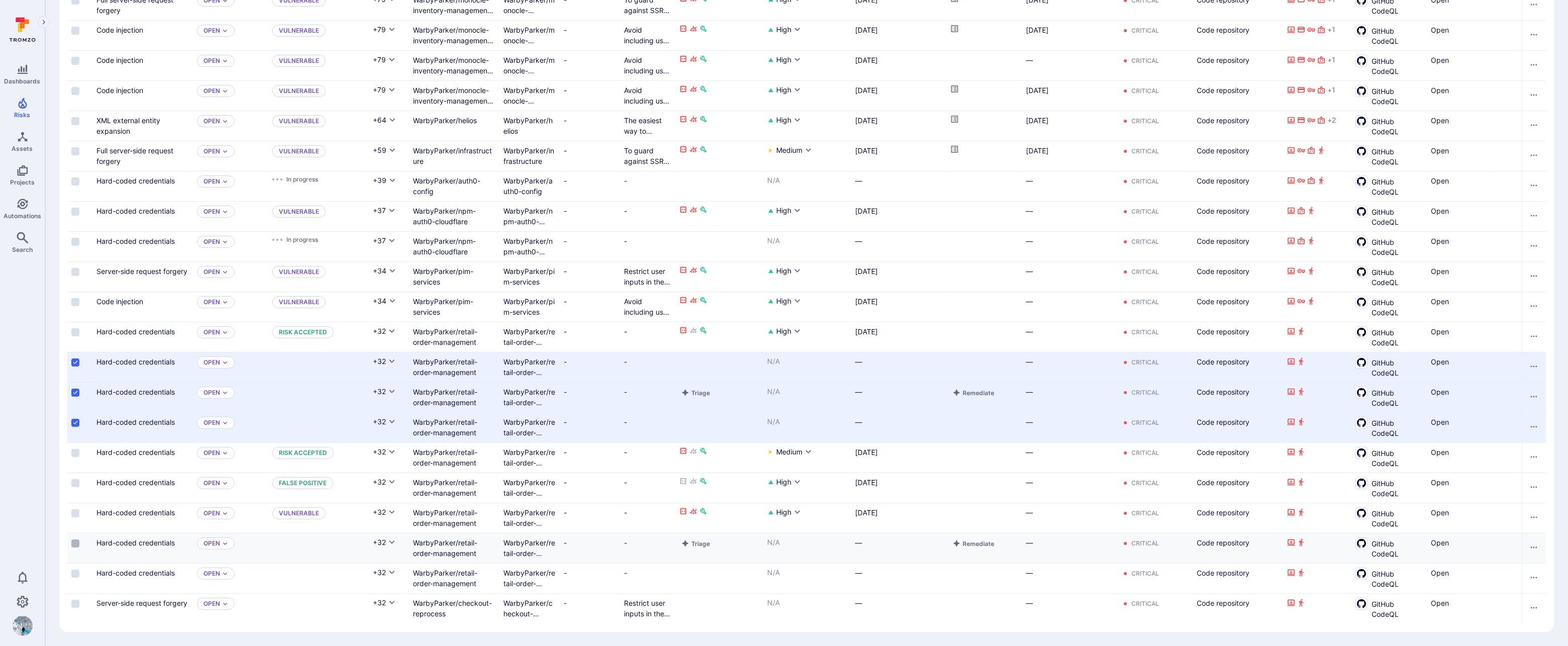
click at [77, 539] on input "Select row" at bounding box center [75, 542] width 8 height 8
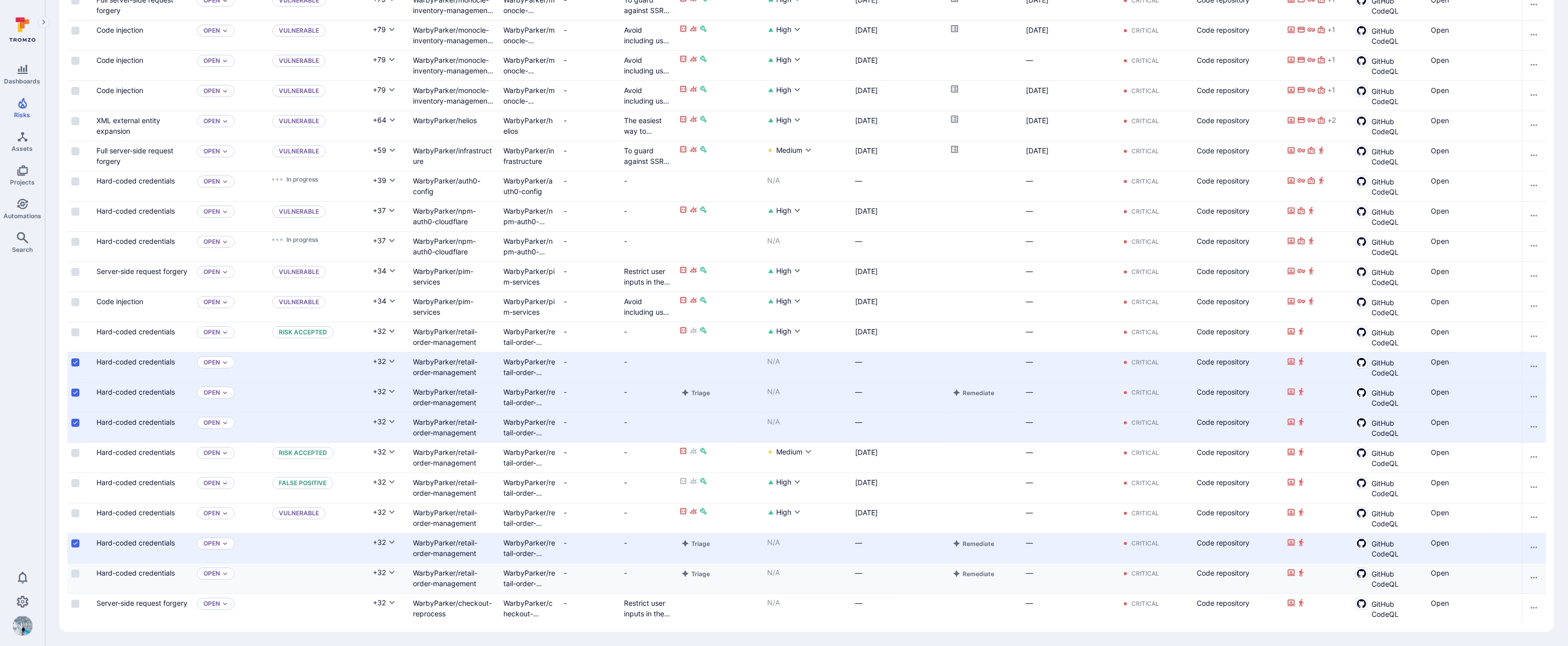
click at [77, 569] on input "Select row" at bounding box center [75, 573] width 8 height 8
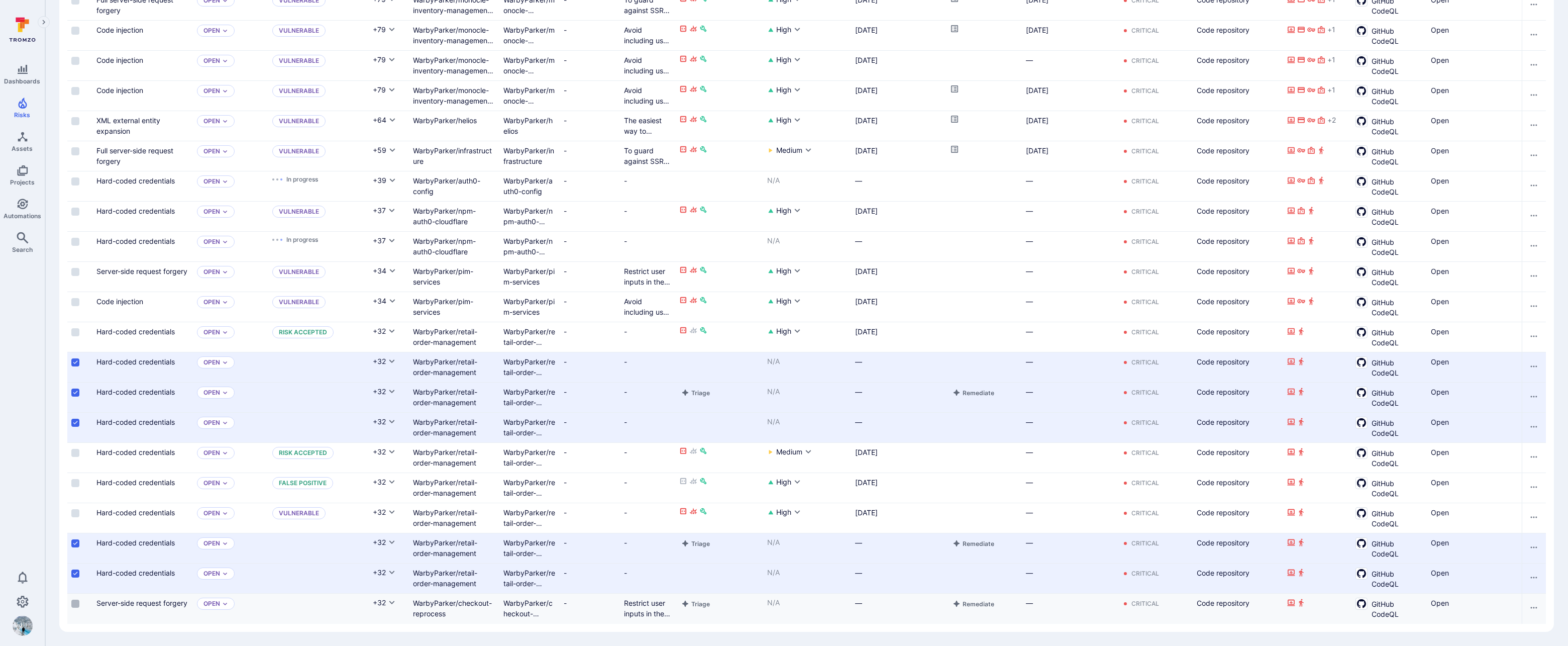
click at [74, 600] on input "Select row" at bounding box center [75, 603] width 8 height 8
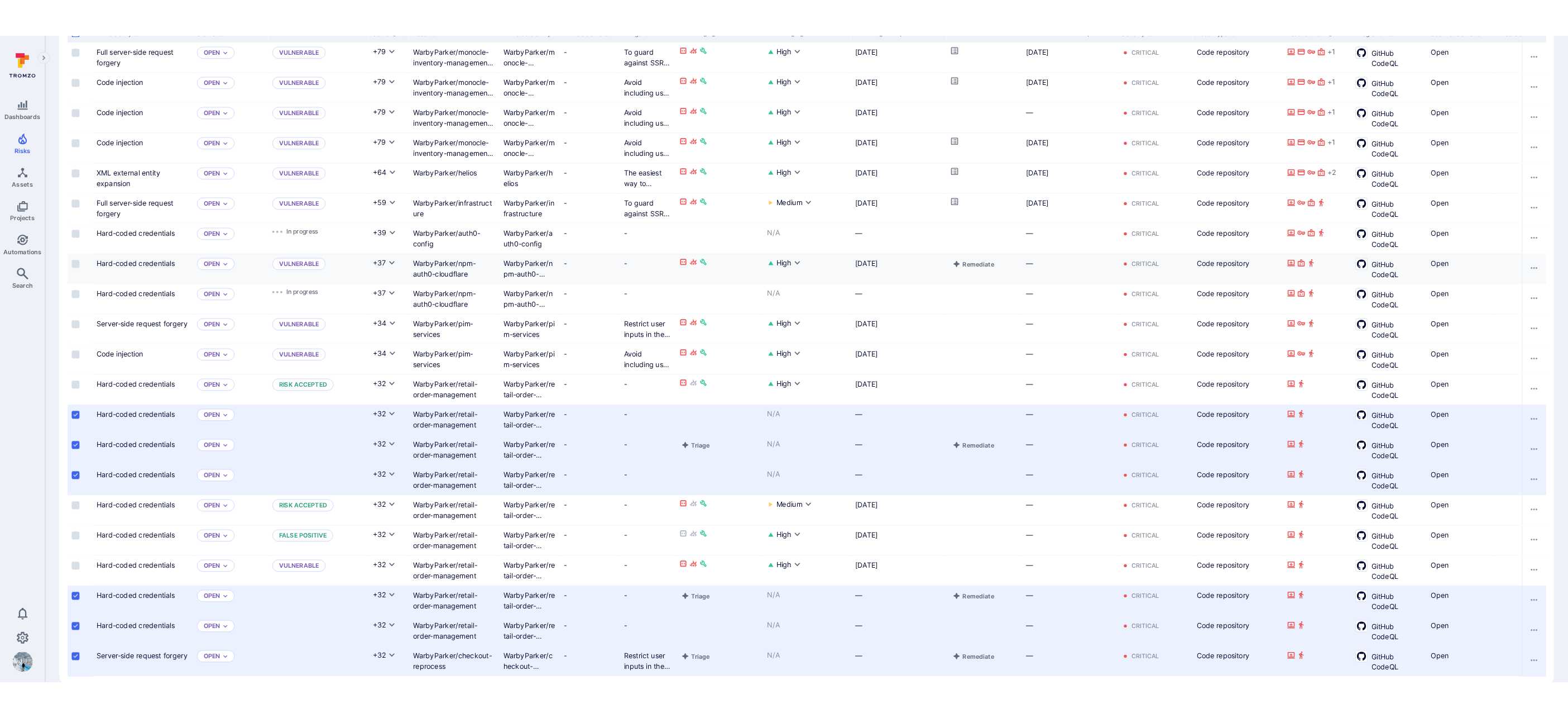
scroll to position [0, 0]
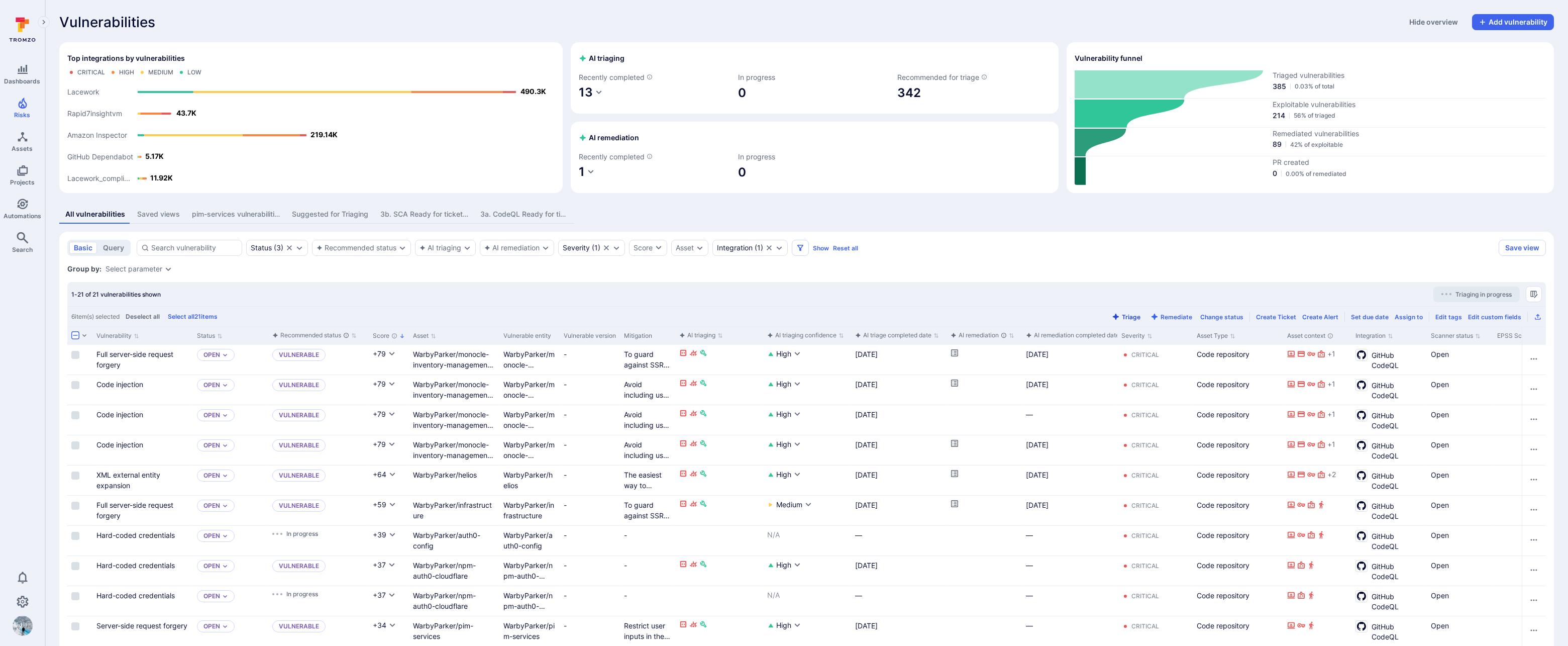
click at [1132, 314] on button "Triage" at bounding box center [1127, 317] width 33 height 8
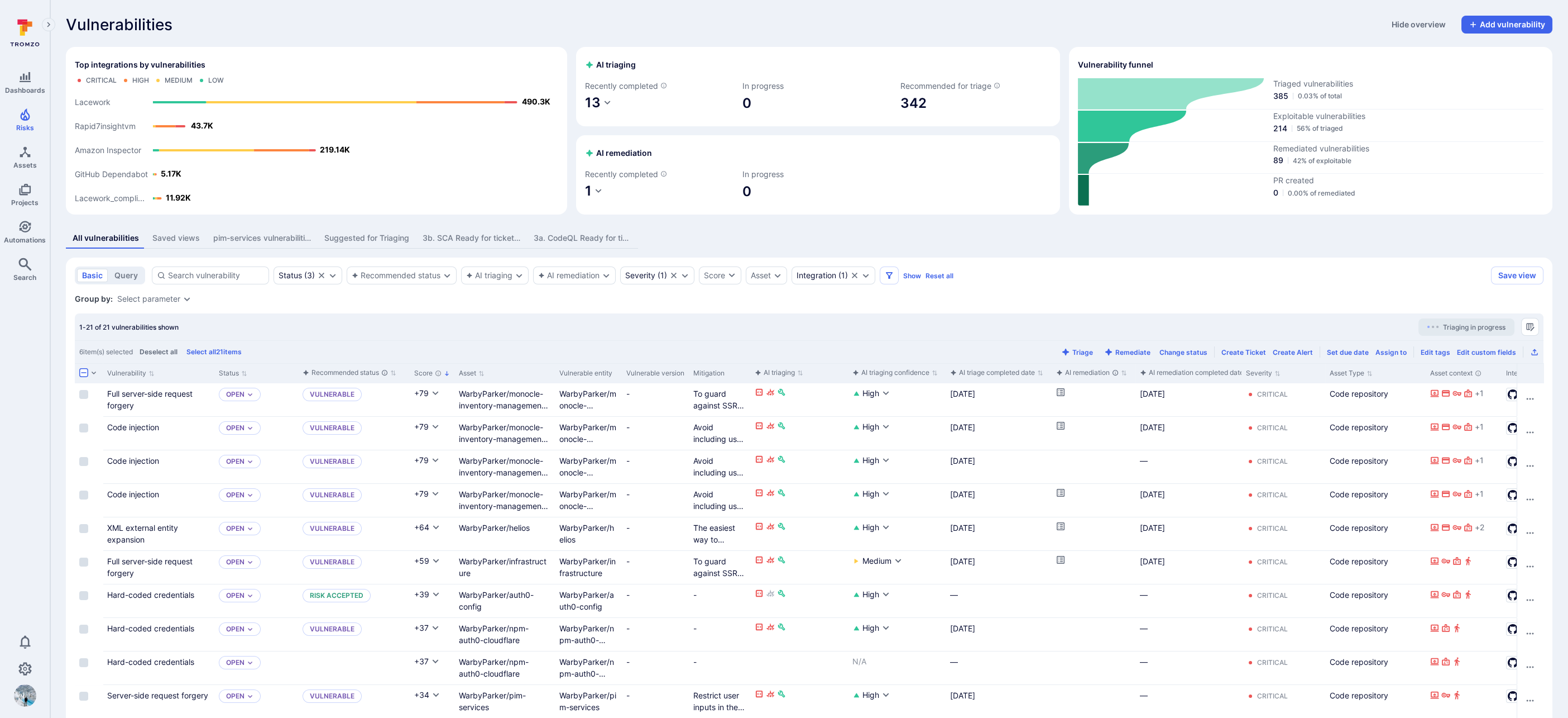
click at [191, 238] on div "Saved views" at bounding box center [176, 238] width 47 height 12
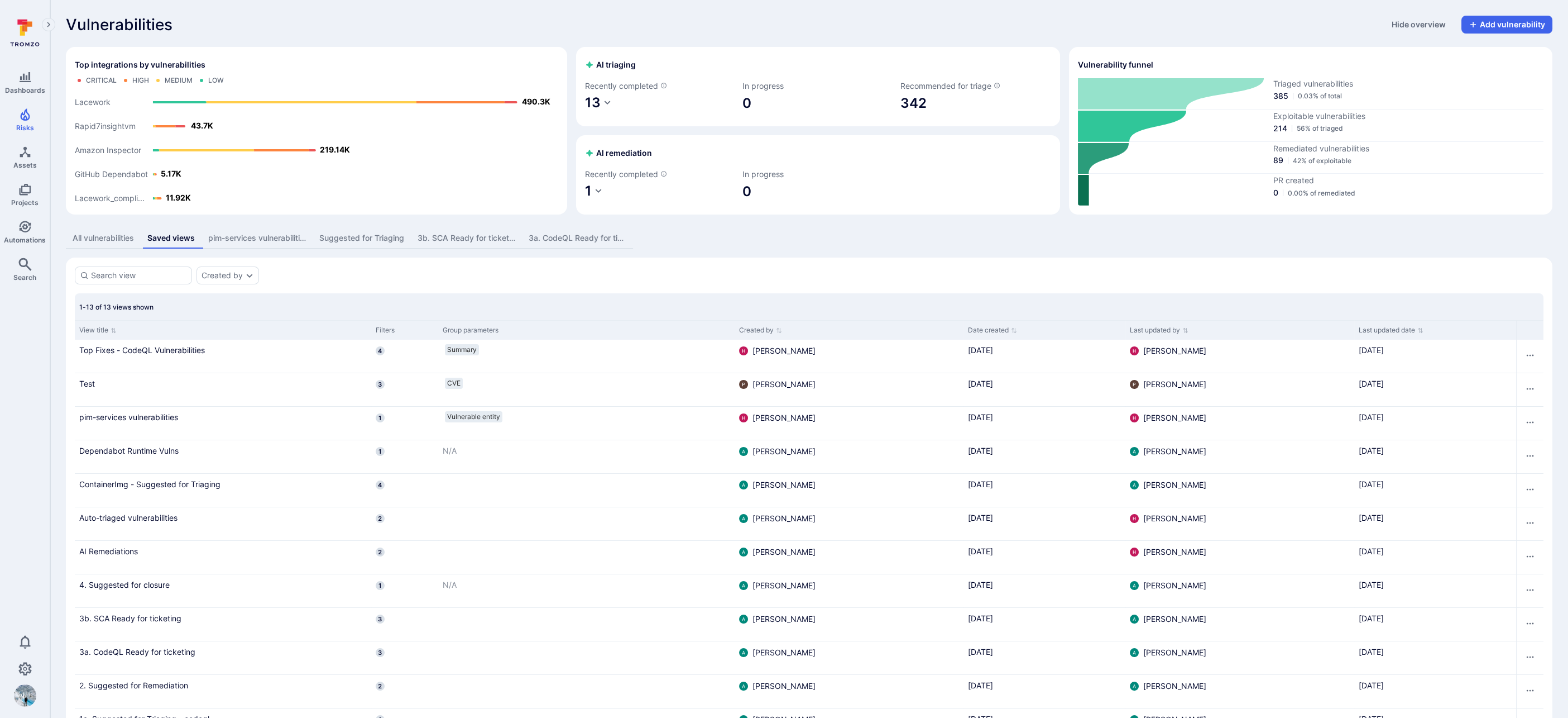
click at [115, 237] on div "All vulnerabilities" at bounding box center [103, 238] width 61 height 12
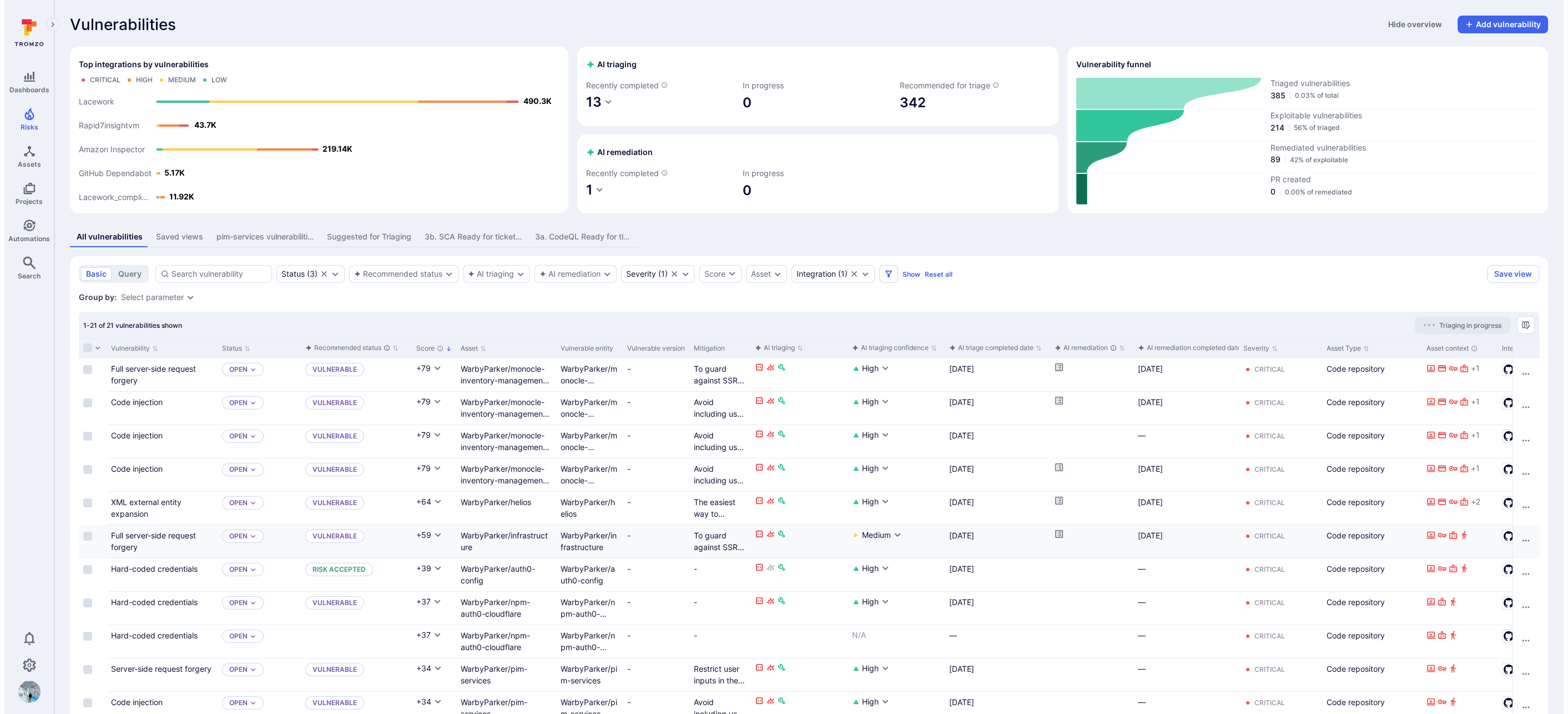
scroll to position [374, 0]
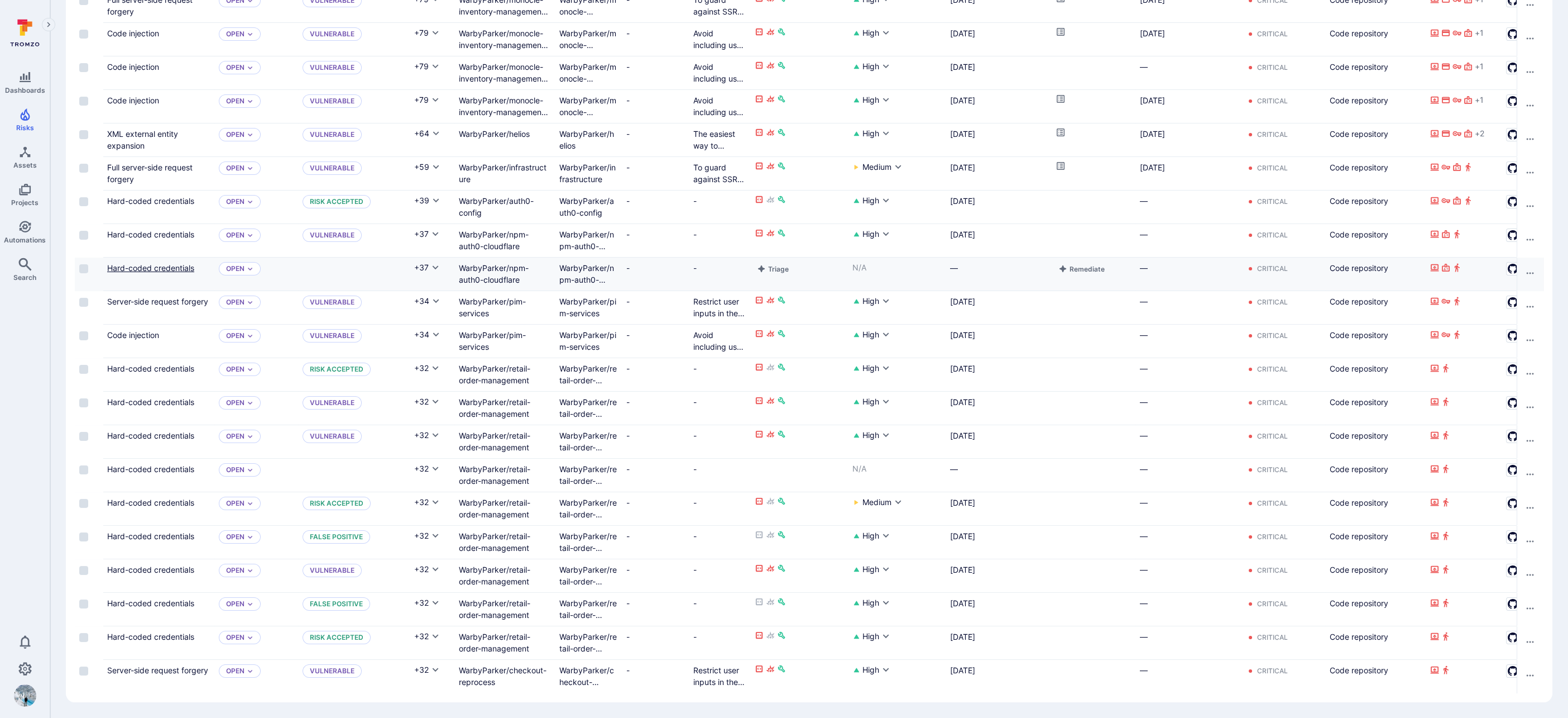
click at [133, 263] on link "Hard-coded credentials" at bounding box center [151, 268] width 87 height 10
